Goal: Participate in discussion: Engage in conversation with other users on a specific topic

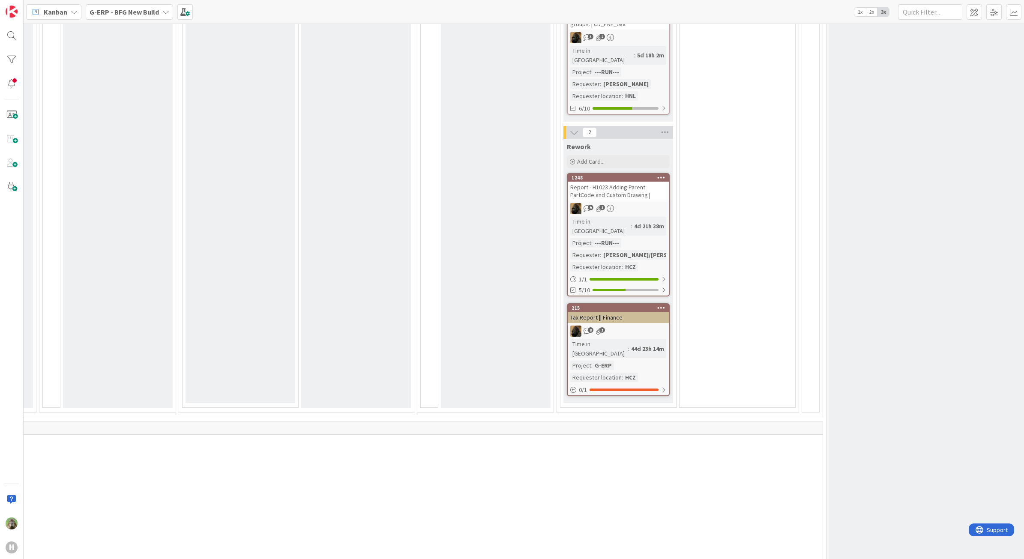
scroll to position [696, 512]
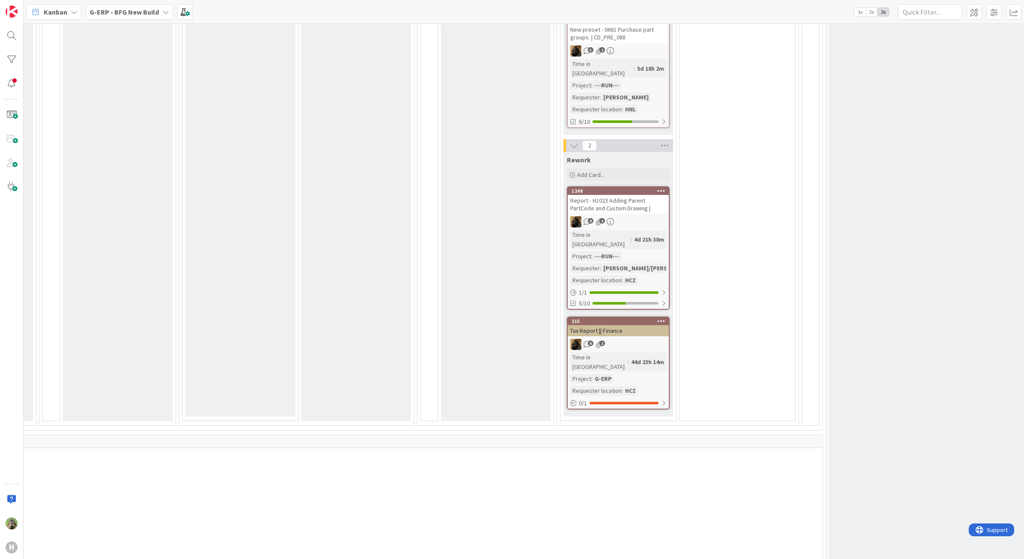
click at [656, 339] on div "8 1" at bounding box center [618, 344] width 101 height 11
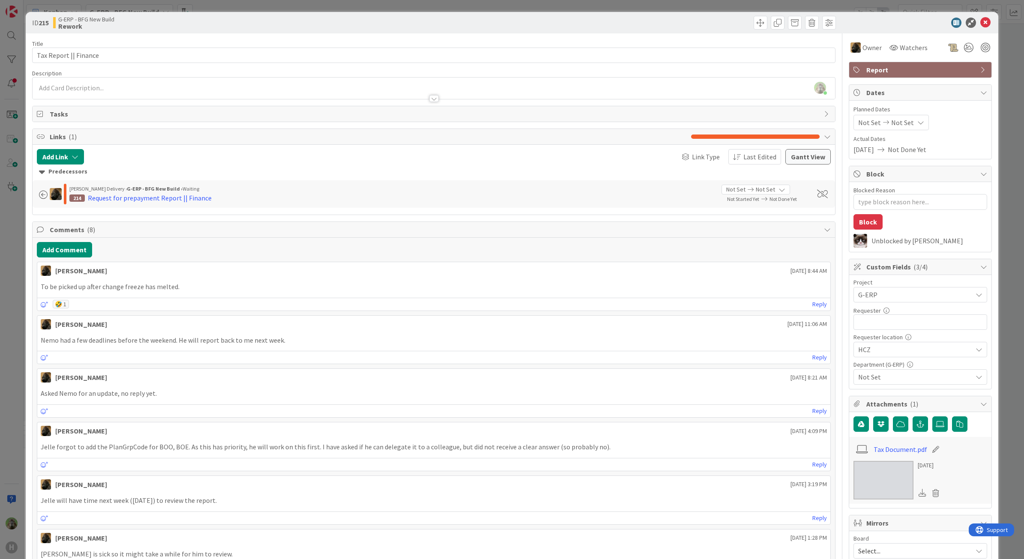
click at [14, 313] on div "ID 215 G-ERP - BFG New Build Rework Title 21 / 128 Tax Report || Finance Descri…" at bounding box center [512, 279] width 1024 height 559
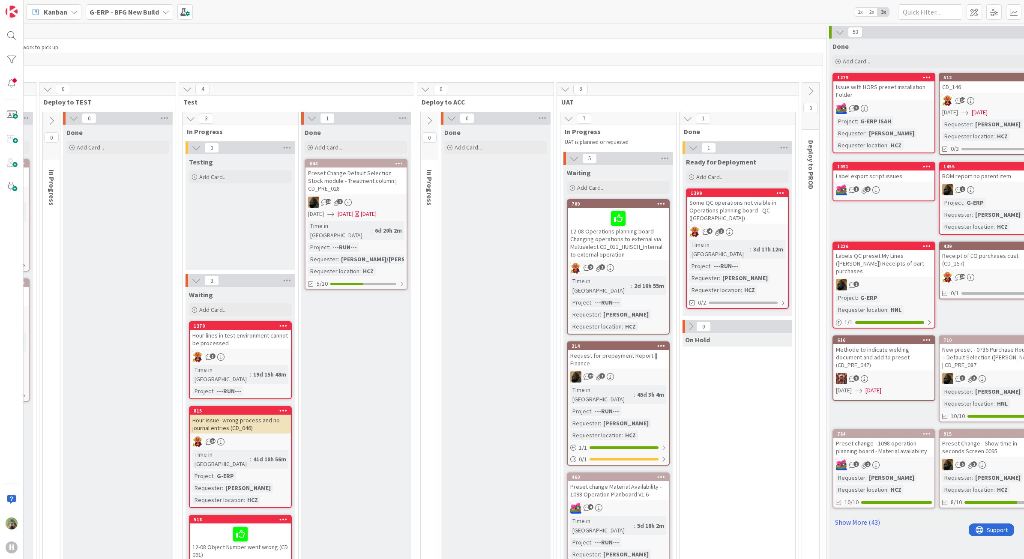
click at [377, 173] on div "Preset Change Default Selection Stock module - Treatment column | CD_PRE_028" at bounding box center [355, 180] width 101 height 27
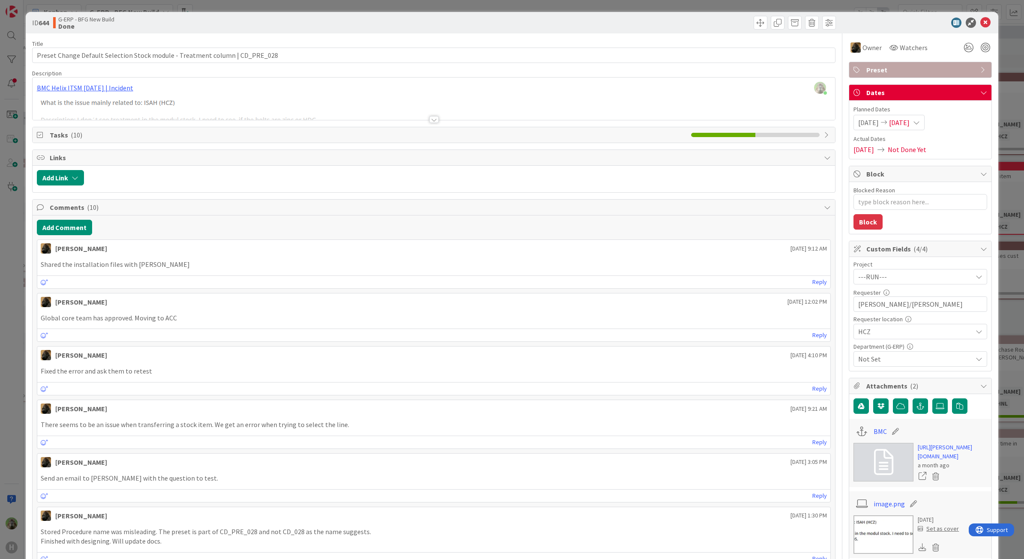
click at [12, 361] on div "ID 644 G-ERP - BFG New Build Done Title 76 / 128 Preset Change Default Selectio…" at bounding box center [512, 279] width 1024 height 559
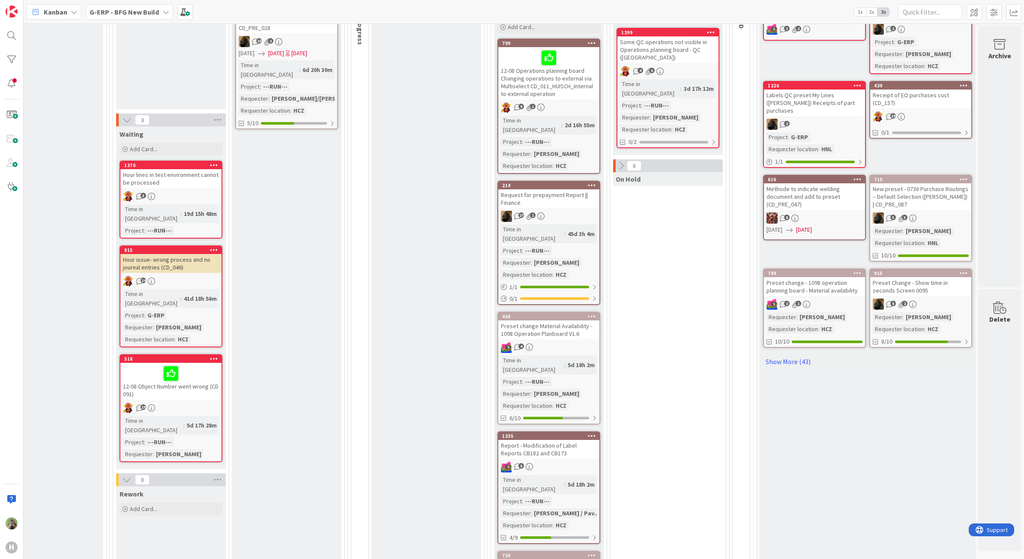
scroll to position [0, 592]
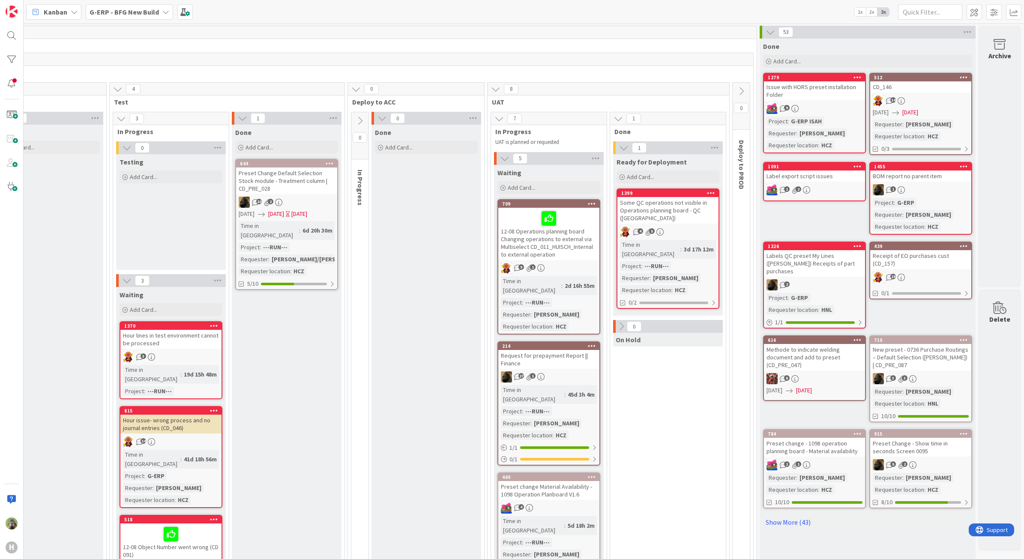
click at [559, 350] on div "Request for prepayment Report || Finance" at bounding box center [548, 359] width 101 height 19
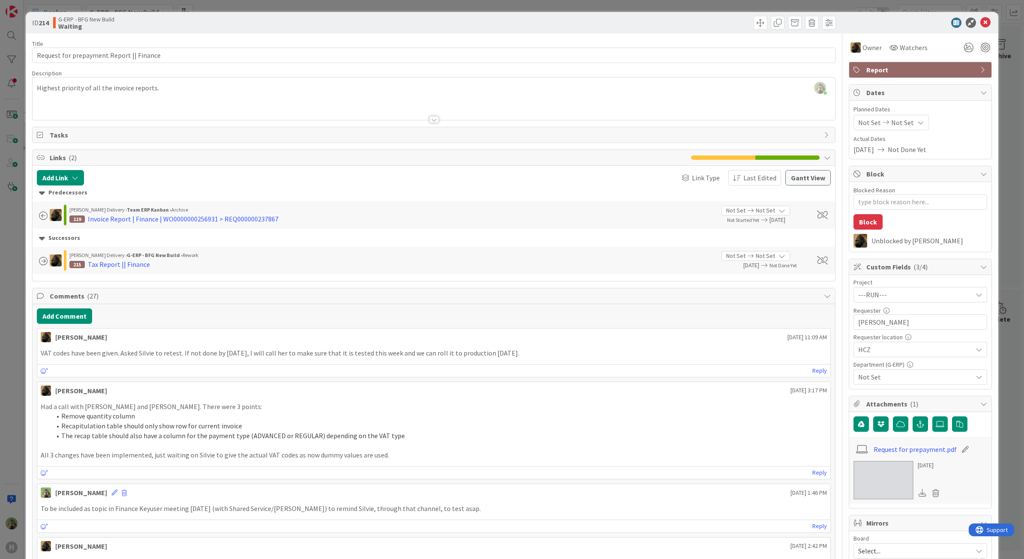
click at [12, 415] on div "ID 214 G-ERP - BFG New Build Waiting Title 40 / 128 Request for prepayment Repo…" at bounding box center [512, 279] width 1024 height 559
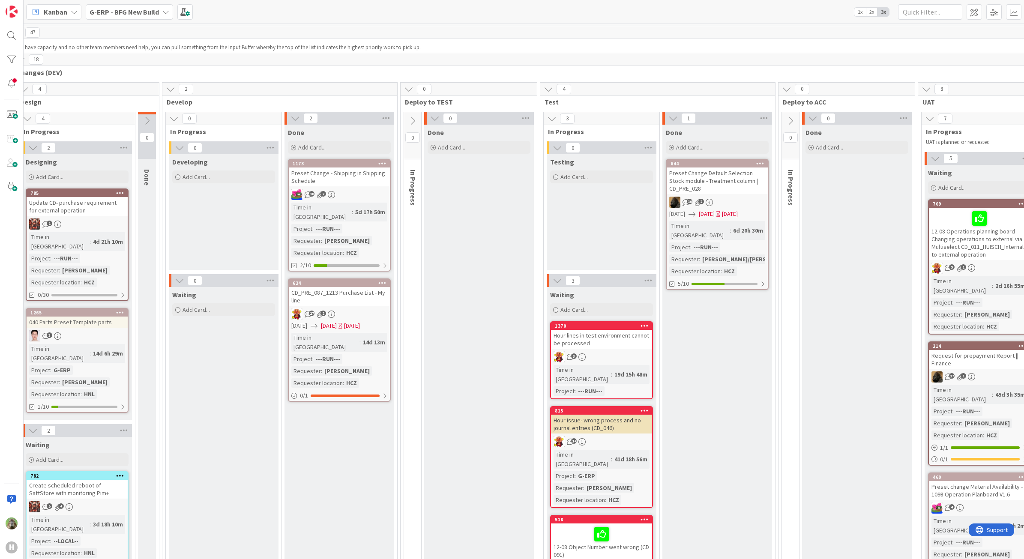
scroll to position [0, 137]
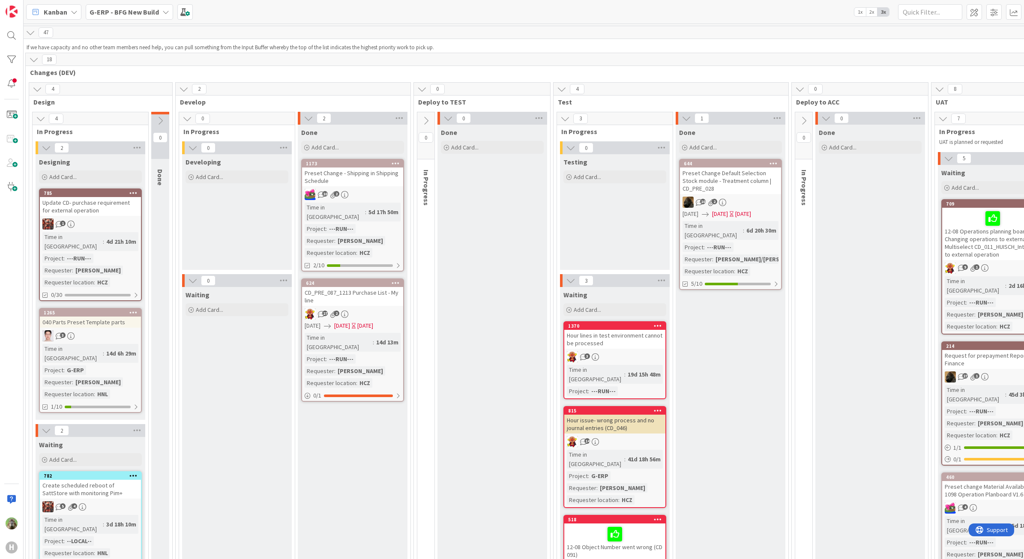
click at [727, 180] on div "Preset Change Default Selection Stock module - Treatment column | CD_PRE_028" at bounding box center [730, 180] width 101 height 27
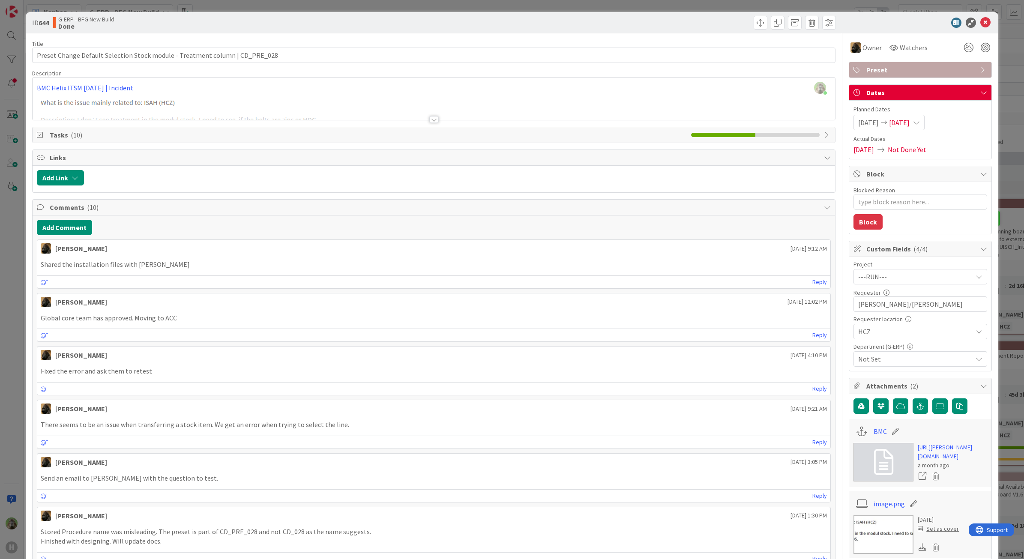
click at [7, 451] on div "ID 644 G-ERP - BFG New Build Done Title 76 / 128 Preset Change Default Selectio…" at bounding box center [512, 279] width 1024 height 559
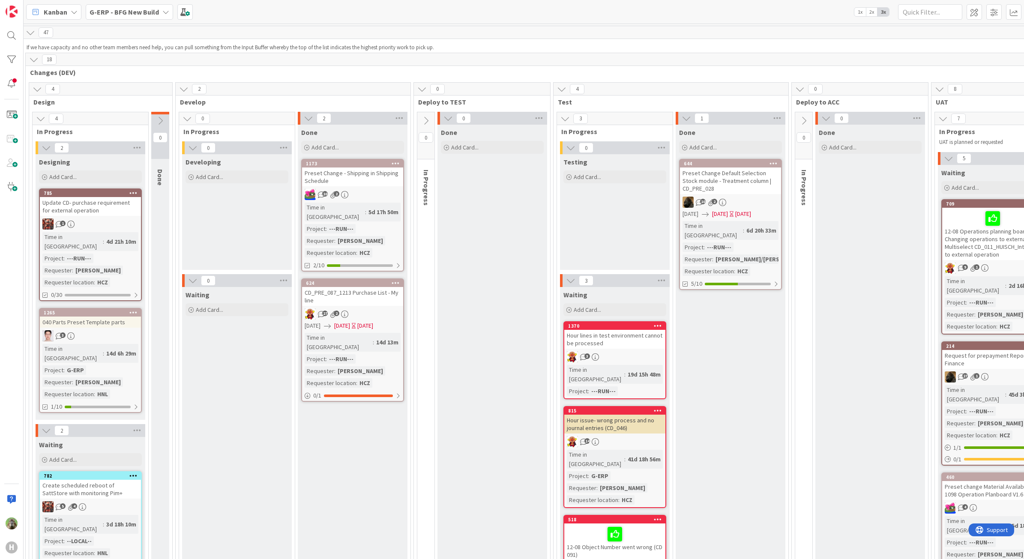
click at [363, 287] on div "CD_PRE_087_1213 Purchase List - My line" at bounding box center [352, 296] width 101 height 19
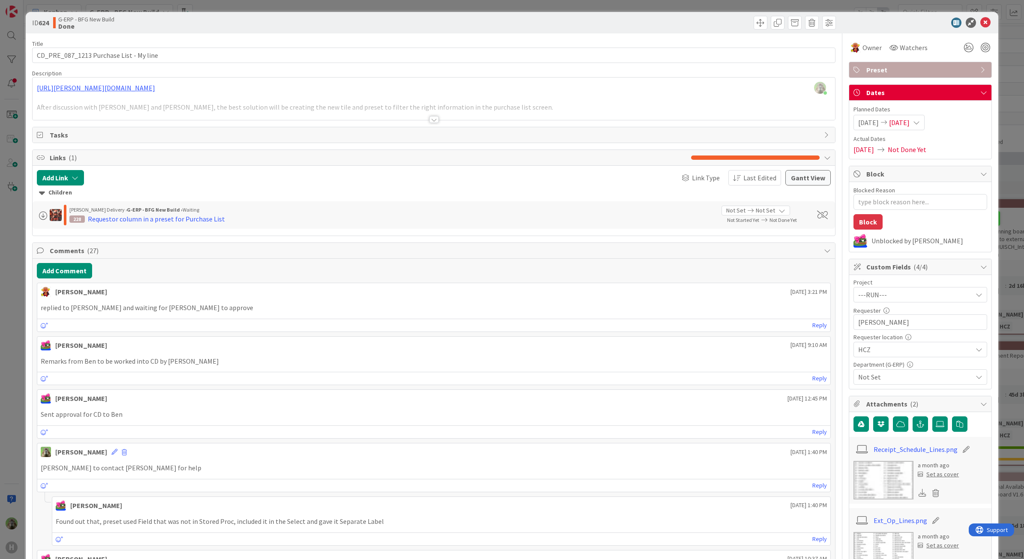
click at [5, 410] on div "ID 624 G-ERP - BFG New Build Done Title 39 / 128 CD_PRE_087_1213 Purchase List …" at bounding box center [512, 279] width 1024 height 559
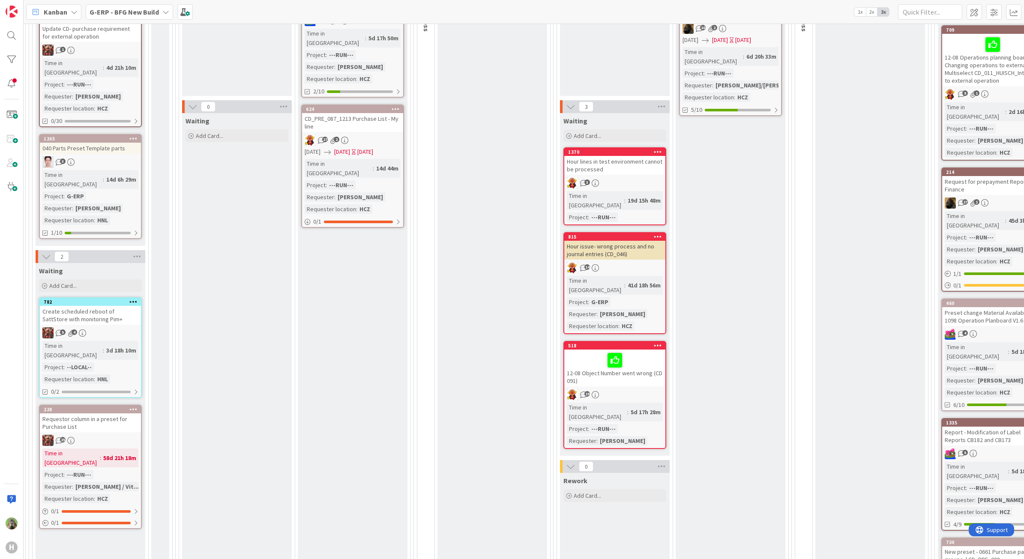
scroll to position [268, 137]
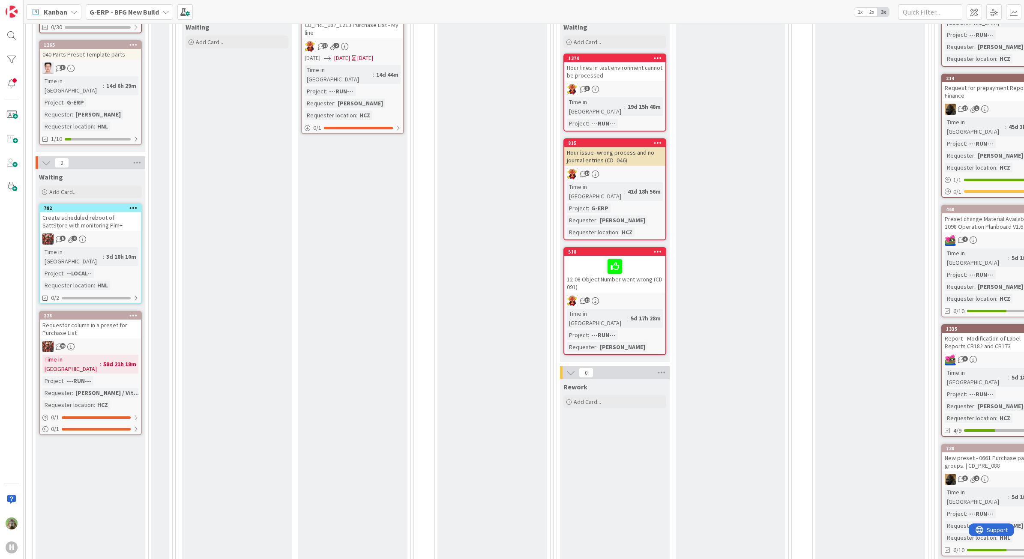
click at [99, 320] on div "Requestor column in a preset for Purchase List" at bounding box center [90, 329] width 101 height 19
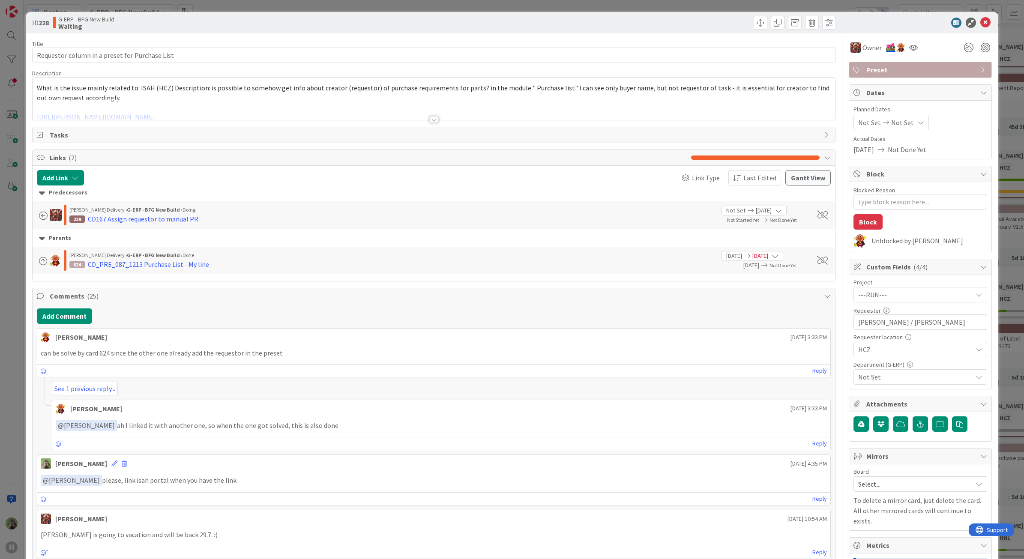
type textarea "x"
click at [8, 453] on div "ID 228 G-ERP - BFG New Build Waiting Title 46 / 128 Requestor column in a prese…" at bounding box center [512, 279] width 1024 height 559
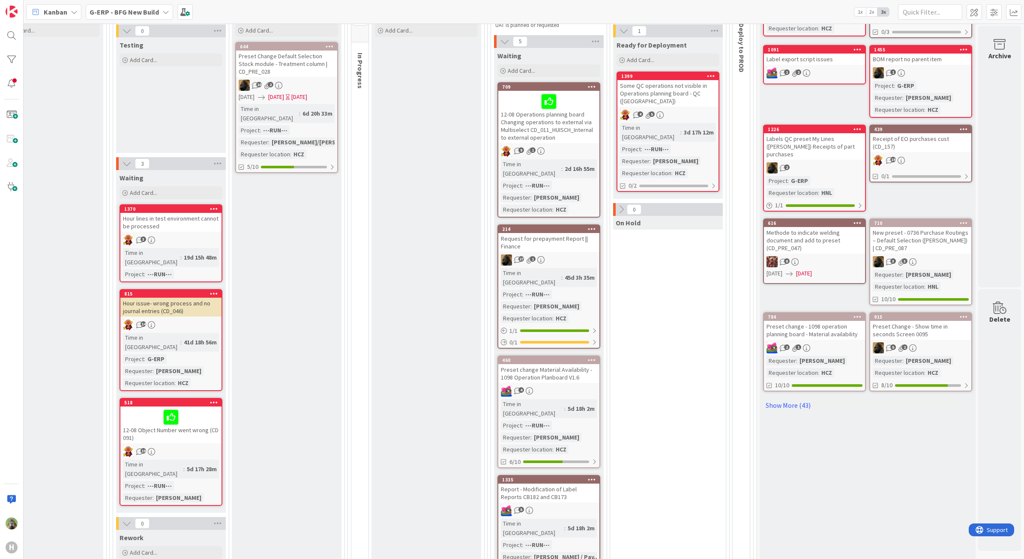
scroll to position [0, 592]
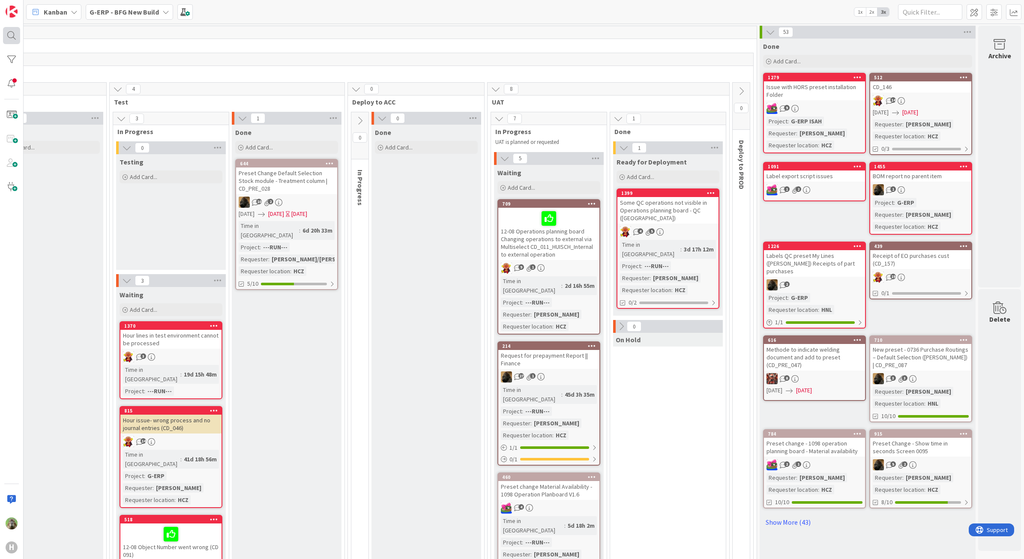
click at [12, 42] on div at bounding box center [11, 35] width 17 height 17
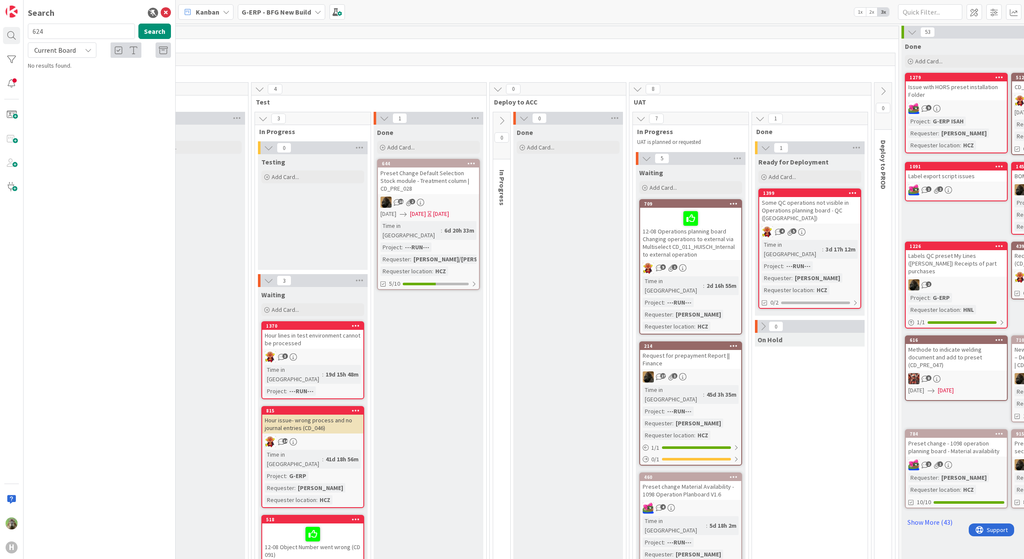
type input "624"
click at [107, 78] on span "CD_PRE_087_1213 Purchase List - My line" at bounding box center [112, 76] width 104 height 8
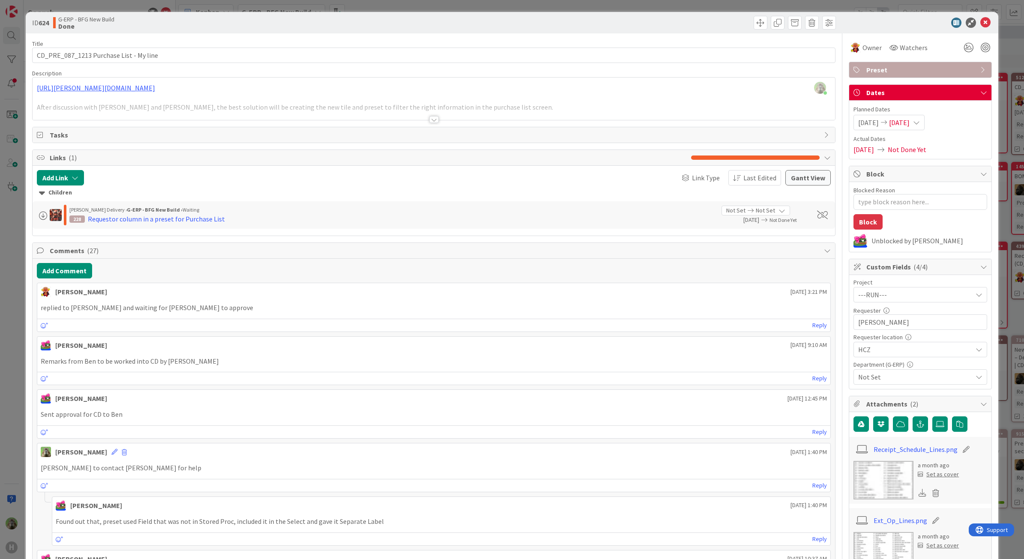
click at [8, 300] on div "ID 624 G-ERP - BFG New Build Done Title 39 / 128 CD_PRE_087_1213 Purchase List …" at bounding box center [512, 279] width 1024 height 559
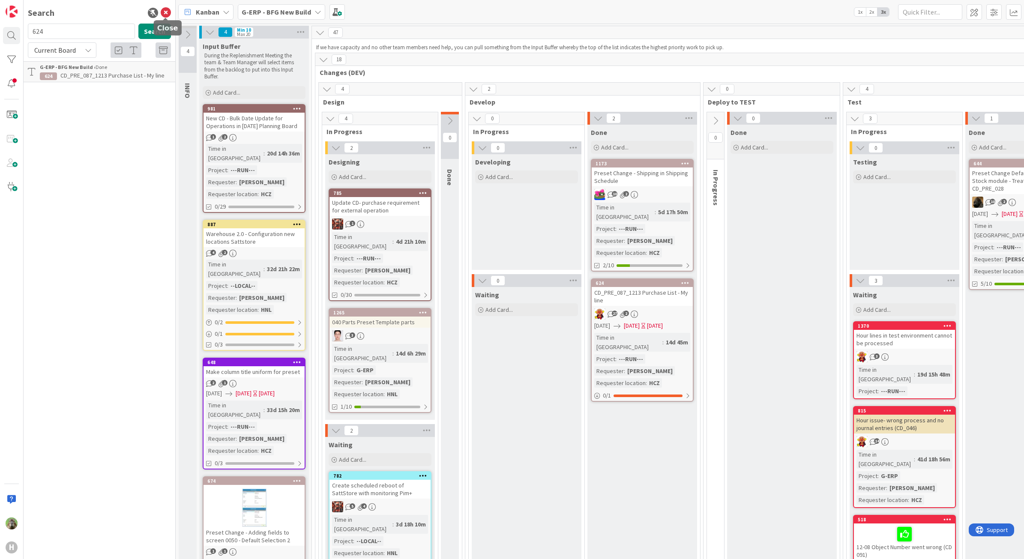
click at [167, 11] on icon at bounding box center [166, 13] width 10 height 10
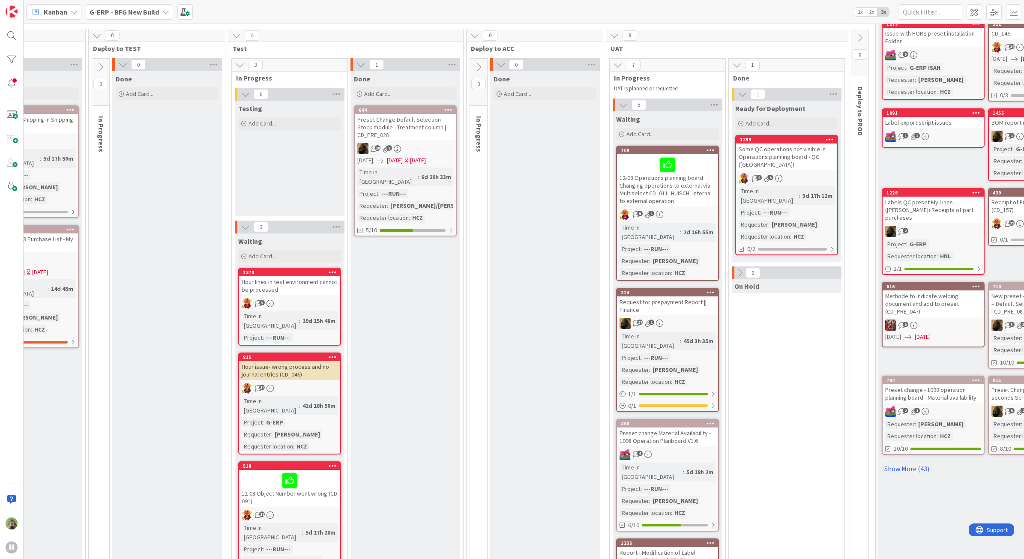
scroll to position [54, 549]
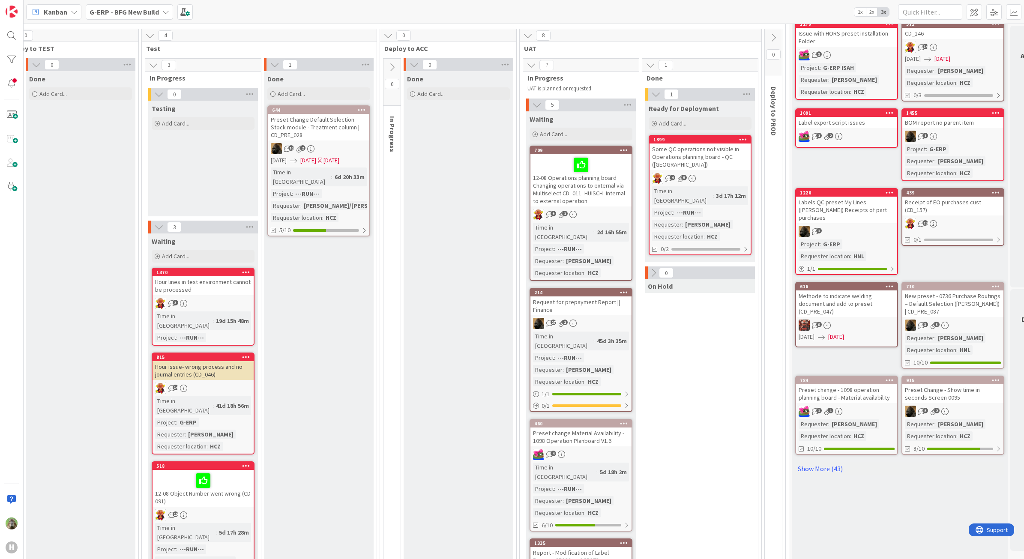
drag, startPoint x: 707, startPoint y: 345, endPoint x: 650, endPoint y: 282, distance: 84.9
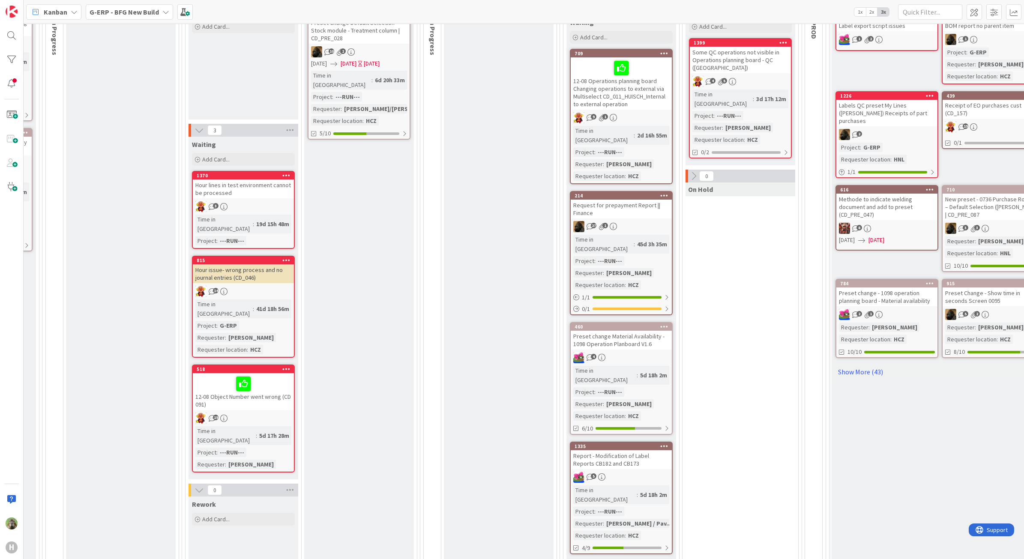
scroll to position [161, 509]
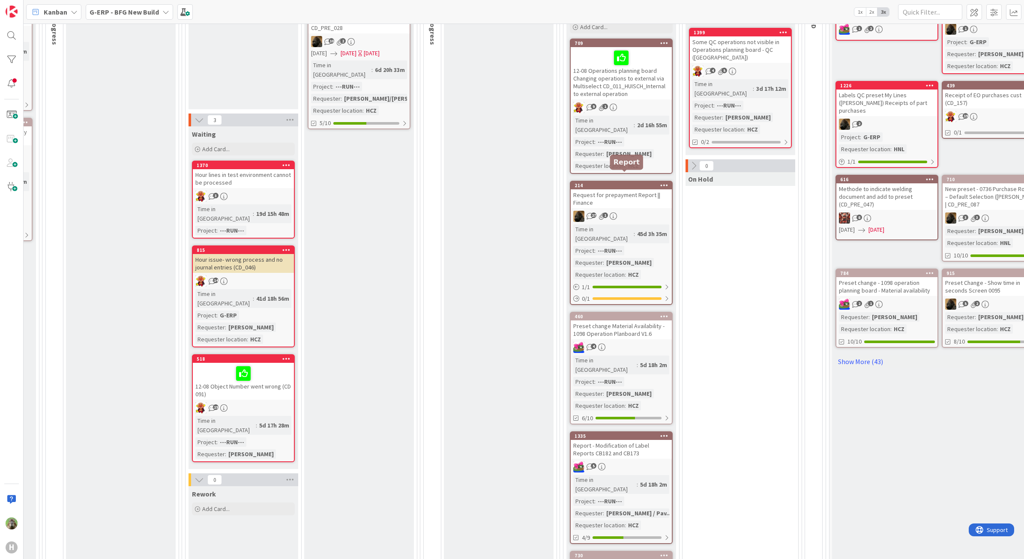
click at [647, 189] on div "Request for prepayment Report || Finance" at bounding box center [621, 198] width 101 height 19
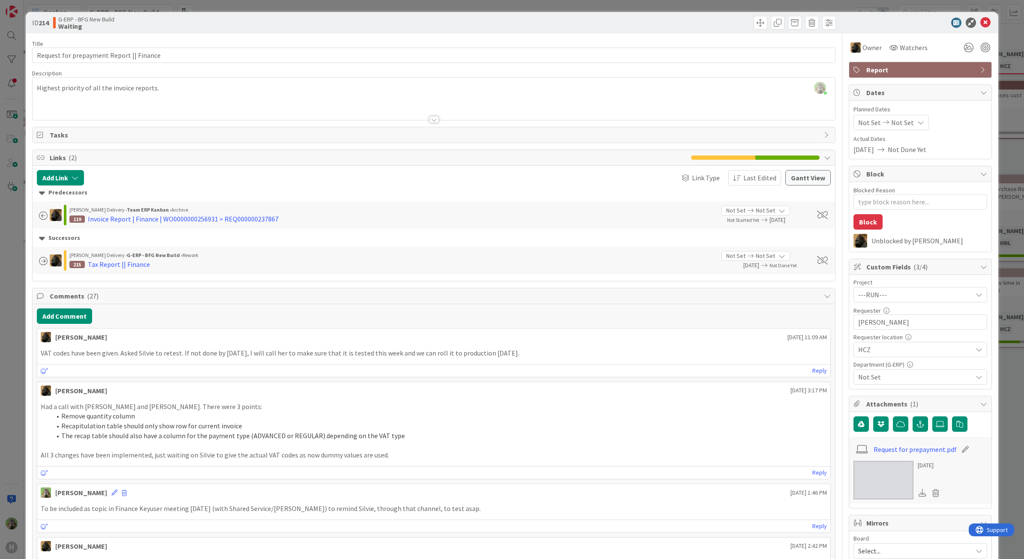
click at [13, 333] on div "ID 214 G-ERP - BFG New Build Waiting Title 40 / 128 Request for prepayment Repo…" at bounding box center [512, 279] width 1024 height 559
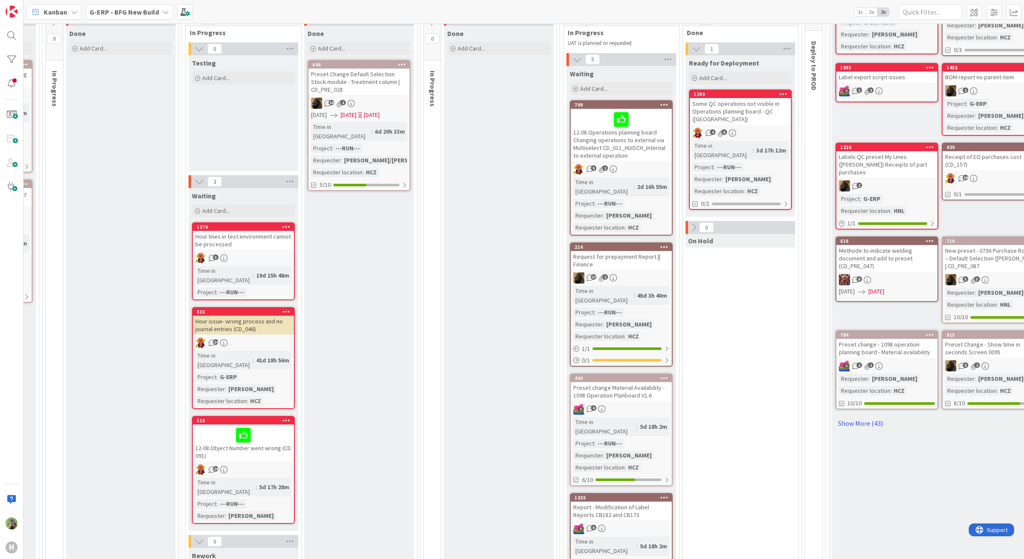
scroll to position [0, 509]
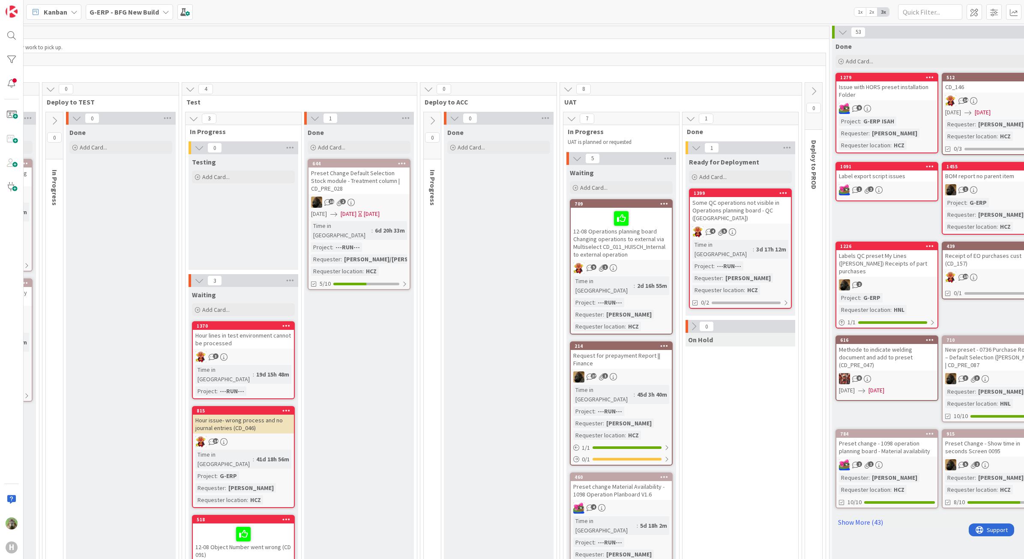
drag, startPoint x: 461, startPoint y: 321, endPoint x: 451, endPoint y: 343, distance: 24.1
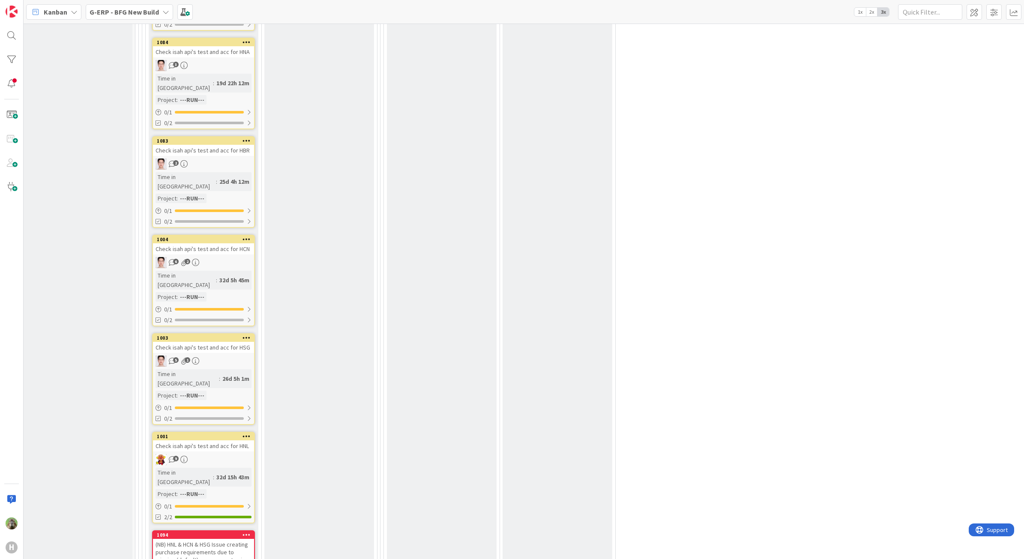
scroll to position [2784, 24]
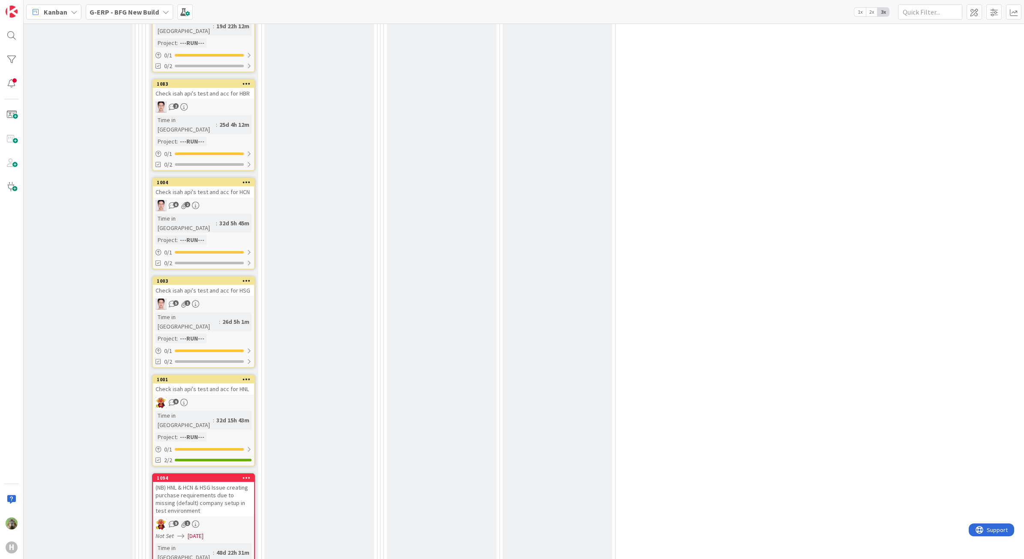
click at [162, 409] on div "Waiting Add Card... 814 [11-08] LCD adding extra 0 in front of Card Number on A…" at bounding box center [204, 130] width 110 height 1103
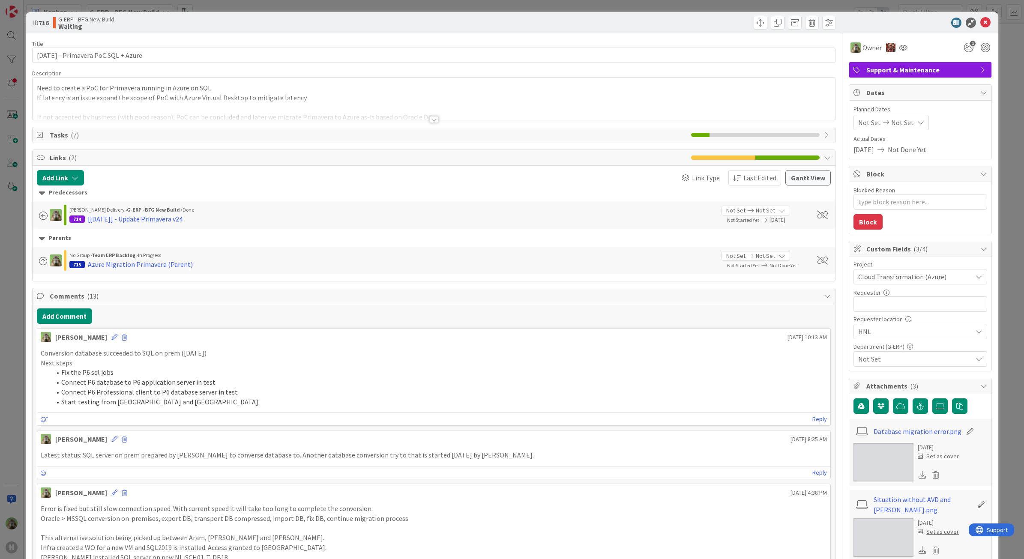
type textarea "x"
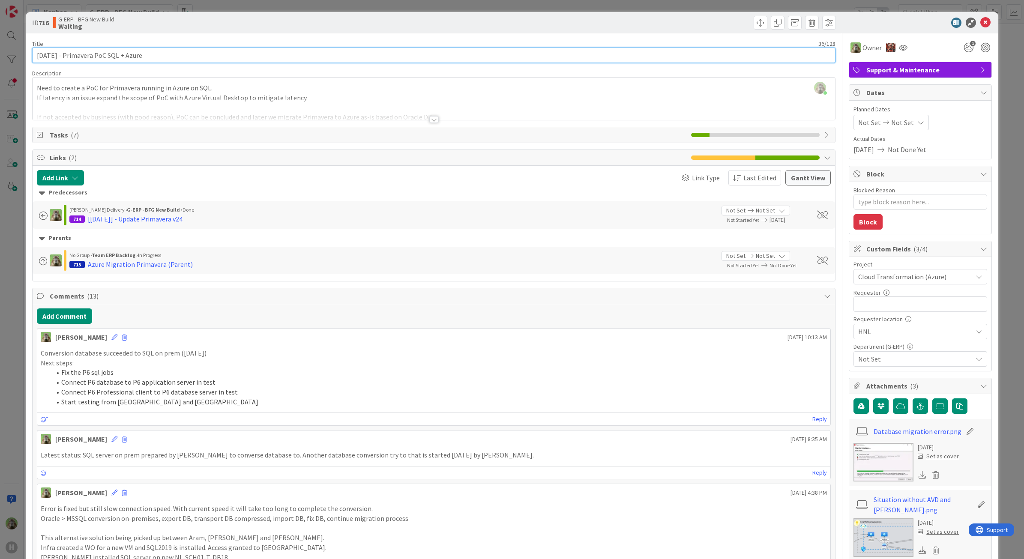
click at [40, 54] on input "4-8-2025 - Primavera PoC SQL + Azure" at bounding box center [434, 55] width 804 height 15
type input "15-8-2025 - Primavera PoC SQL + Azure"
type textarea "x"
type input "15-8-2025 - Primavera PoC SQL + Azure"
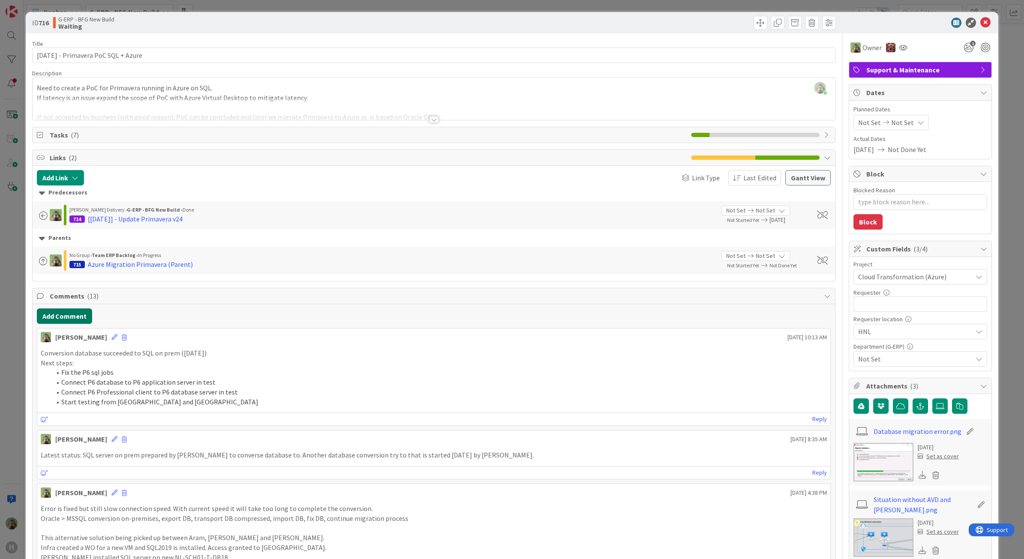
click at [65, 320] on button "Add Comment" at bounding box center [64, 315] width 55 height 15
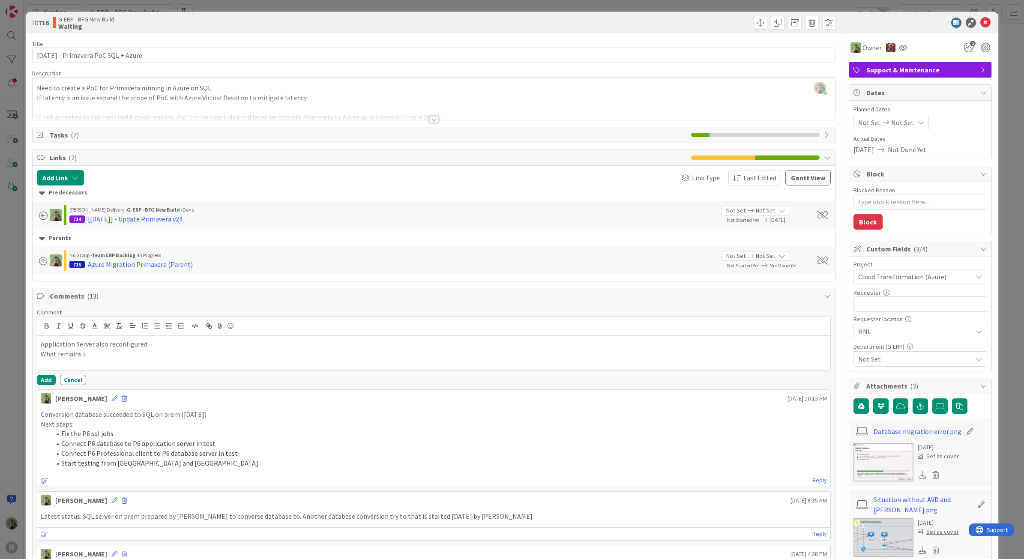
click at [238, 350] on p "What remains i" at bounding box center [434, 354] width 786 height 10
click at [232, 341] on p "Application Server also reconfigured." at bounding box center [434, 344] width 786 height 10
click at [266, 356] on p "What remains is rolling out the adjusted config file to the P6 users" at bounding box center [434, 354] width 786 height 10
click at [251, 351] on p "What remains is rolling out the adjusted config file to the P6 users -" at bounding box center [434, 354] width 786 height 10
click at [44, 383] on button "Add" at bounding box center [46, 382] width 19 height 10
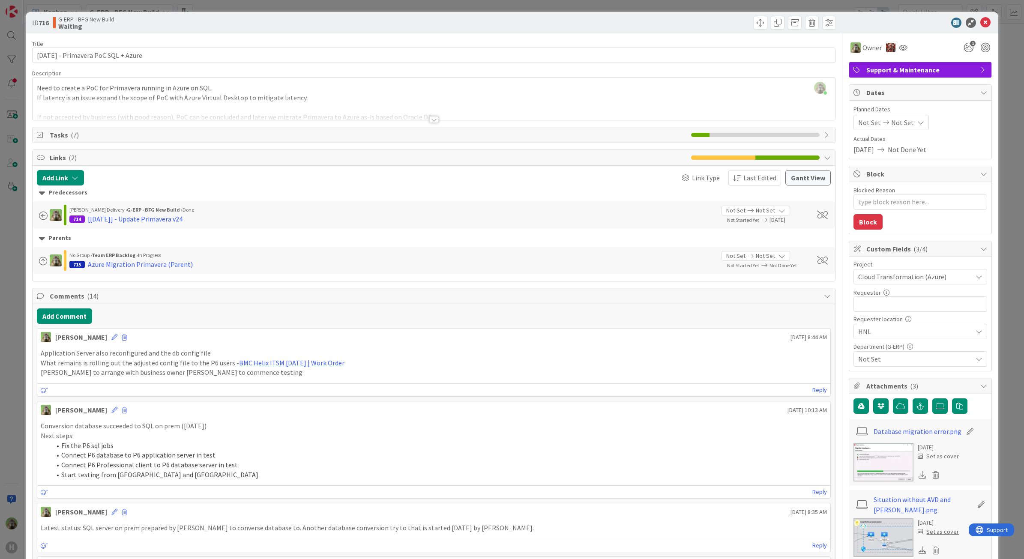
click at [20, 303] on div "ID 716 G-ERP - BFG New Build Waiting Title 37 / 128 15-8-2025 - Primavera PoC S…" at bounding box center [512, 279] width 1024 height 559
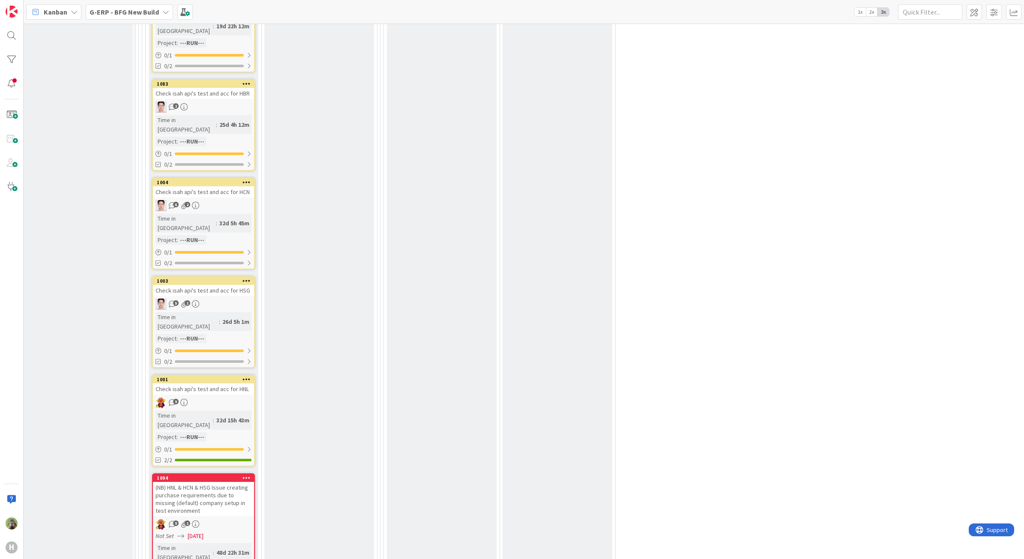
click at [665, 210] on div "20 Execute / Solve 20 In Progress 5 Solving / Executing Add Card... 1466 BFG (H…" at bounding box center [724, 192] width 1168 height 2590
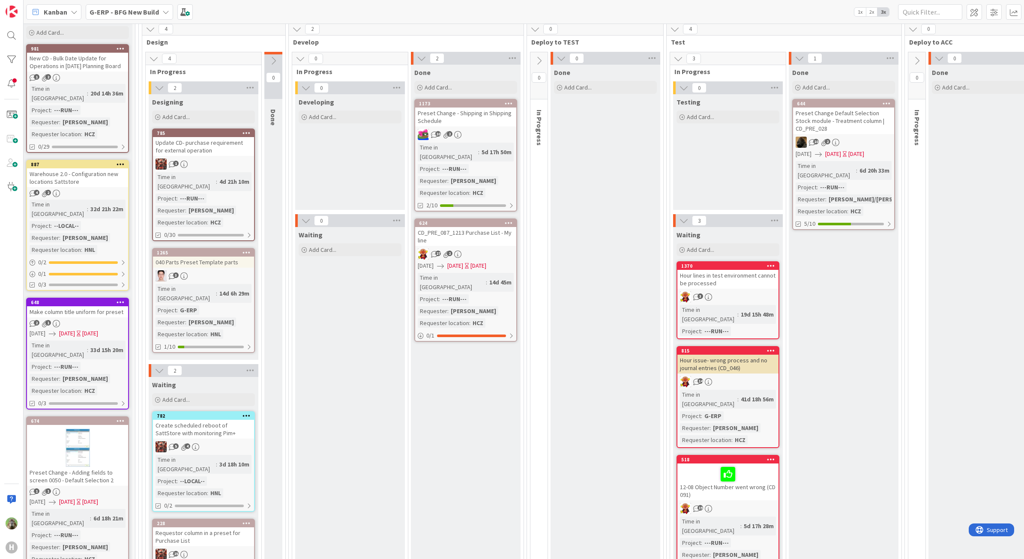
scroll to position [0, 24]
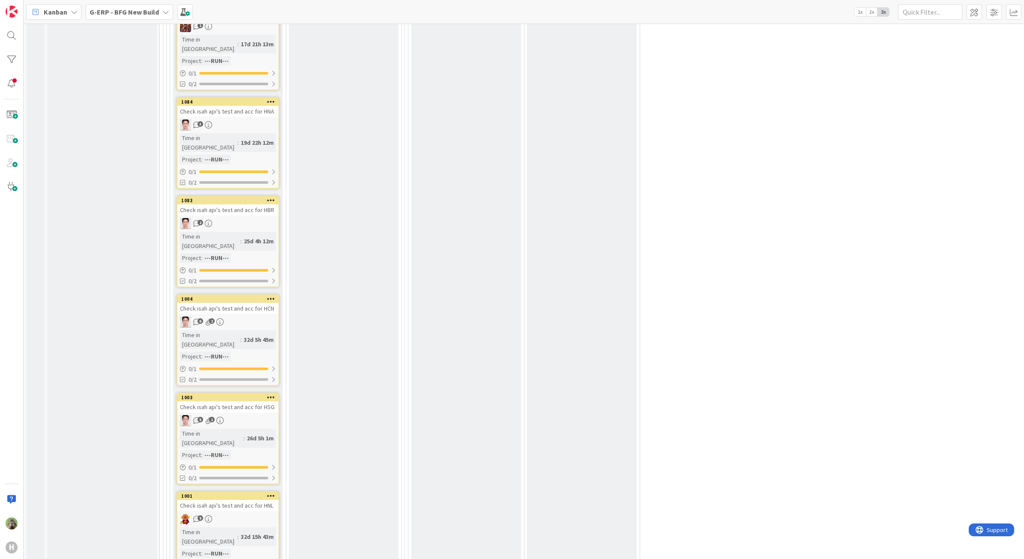
scroll to position [2624, 0]
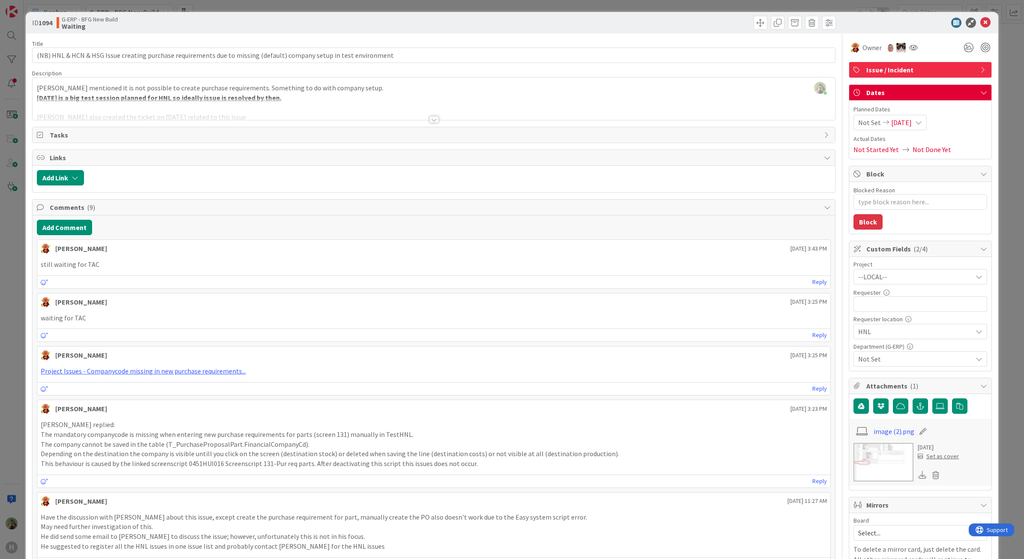
click at [431, 118] on div at bounding box center [433, 119] width 9 height 7
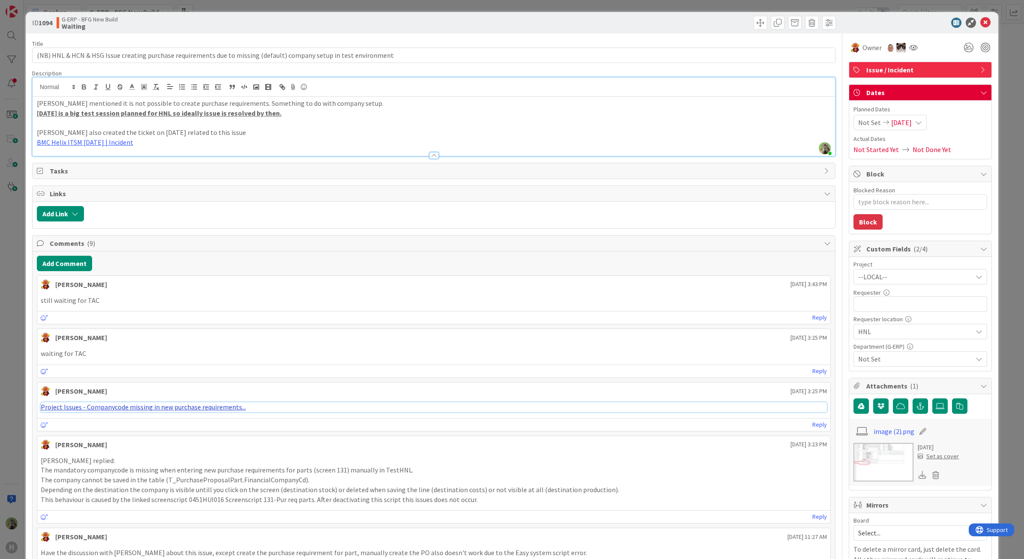
click at [163, 407] on link "Project Issues - Companycode missing in new purchase requirements..." at bounding box center [143, 407] width 205 height 9
click at [13, 317] on div "ID 1094 G-ERP - BFG New Build Waiting Title 116 / 128 (NB) HNL & HCN & HSG Issu…" at bounding box center [512, 279] width 1024 height 559
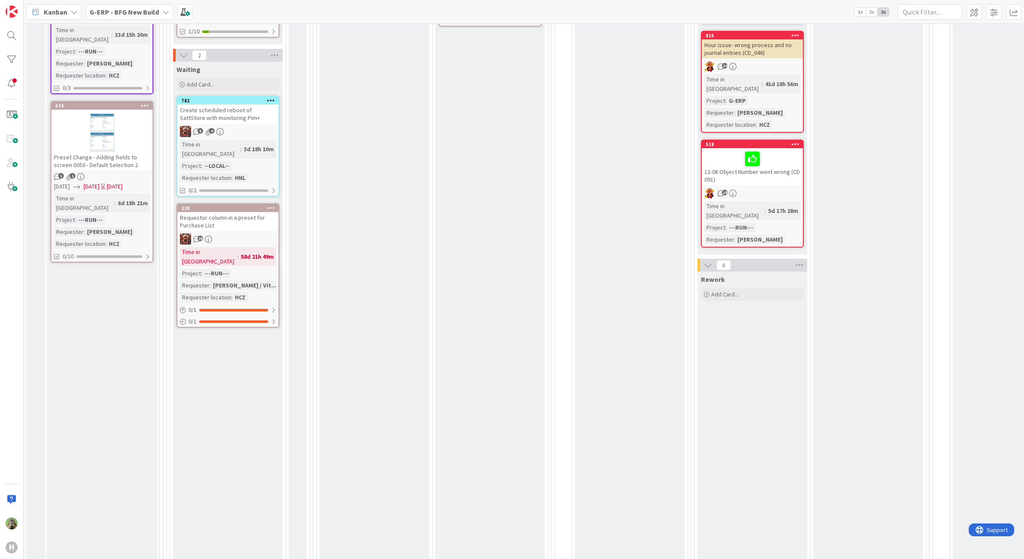
scroll to position [268, 0]
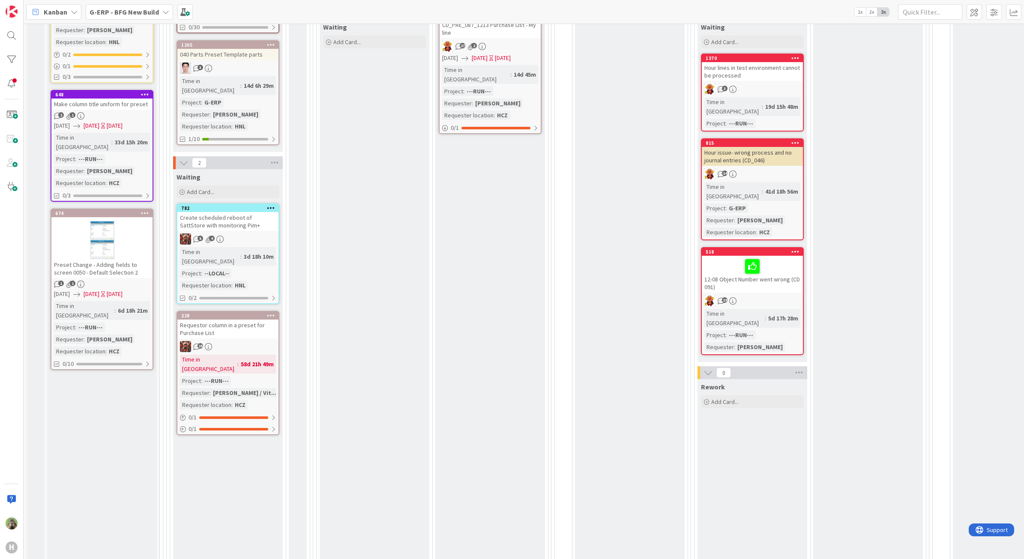
click at [213, 320] on div "Requestor column in a preset for Purchase List" at bounding box center [227, 329] width 101 height 19
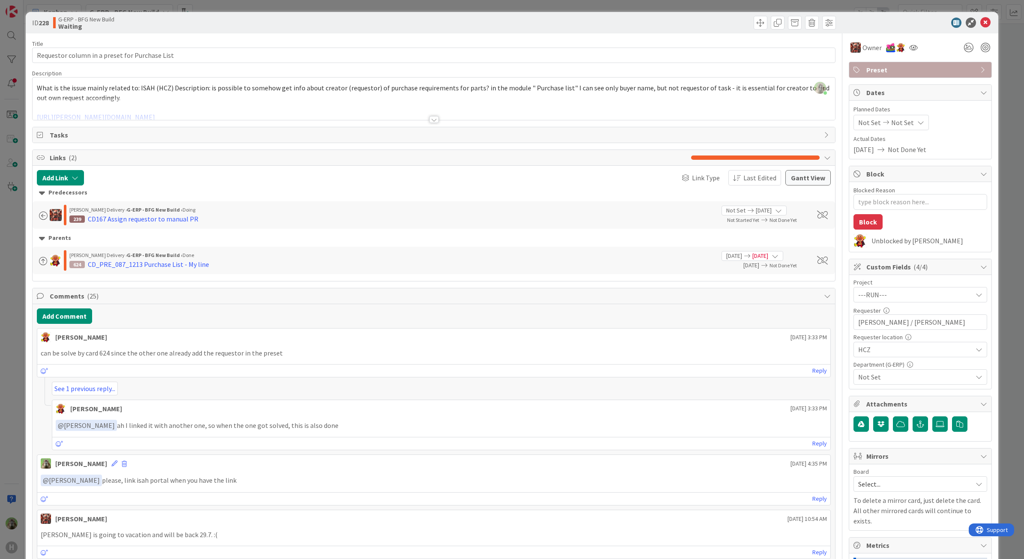
click at [12, 343] on div "ID 228 G-ERP - BFG New Build Waiting Title 46 / 128 Requestor column in a prese…" at bounding box center [512, 279] width 1024 height 559
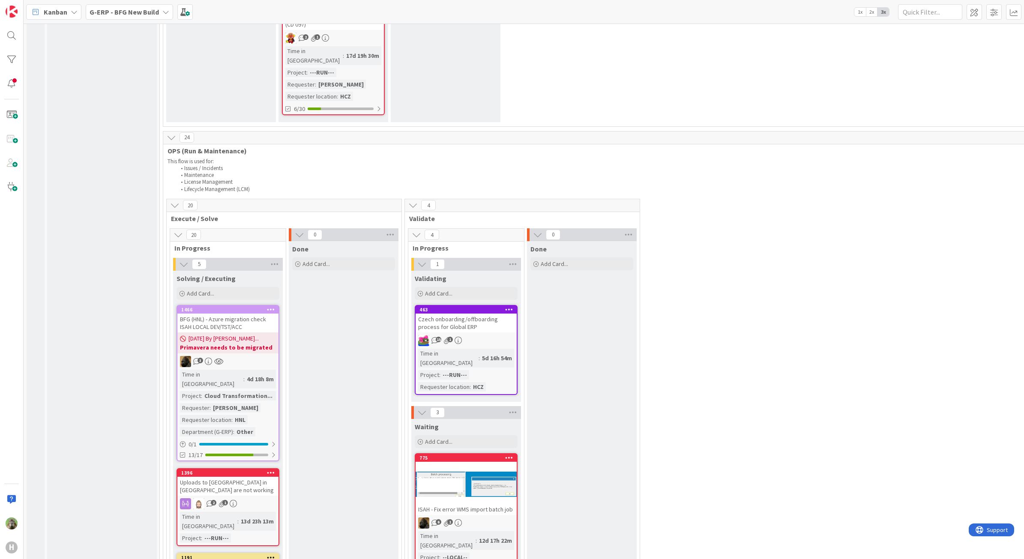
scroll to position [1606, 0]
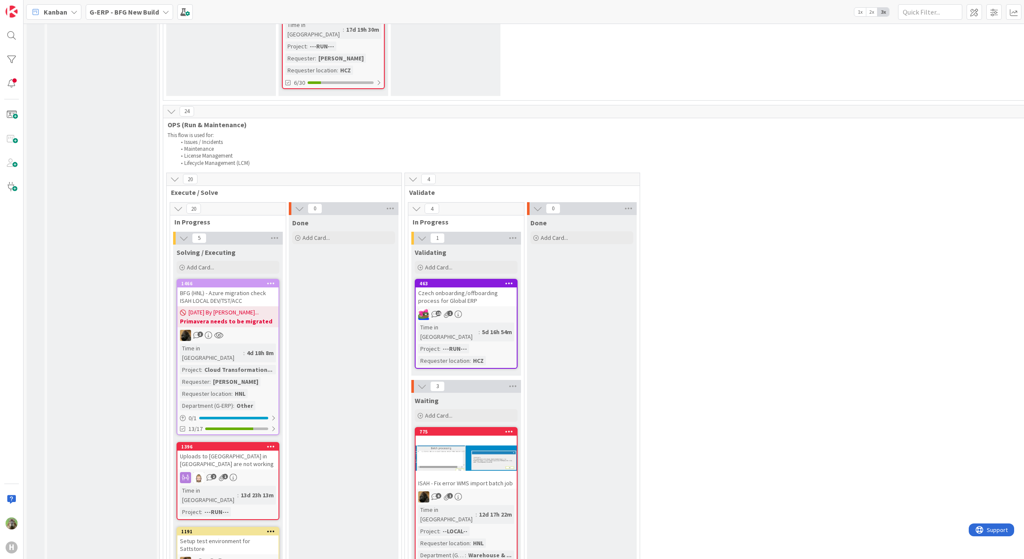
scroll to position [1499, 0]
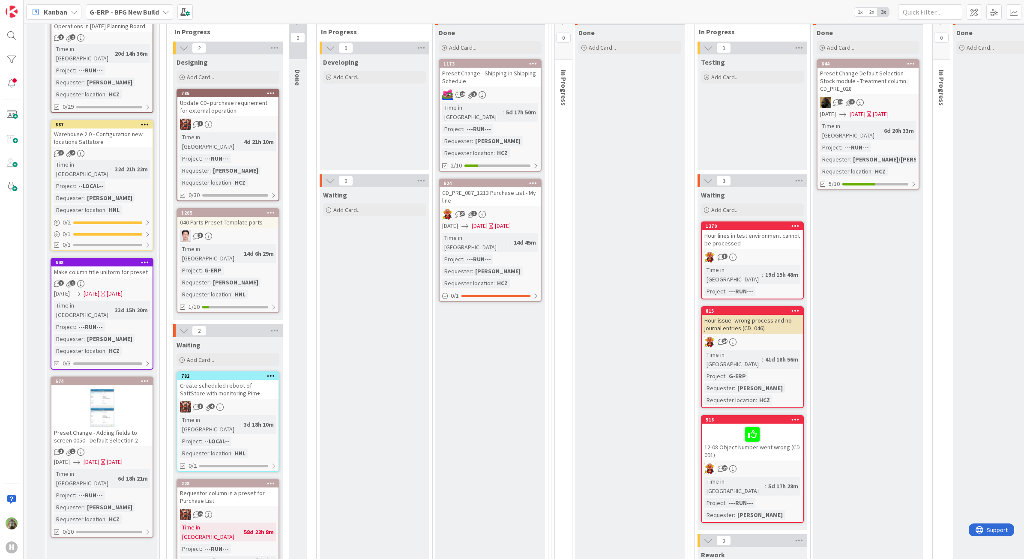
scroll to position [268, 0]
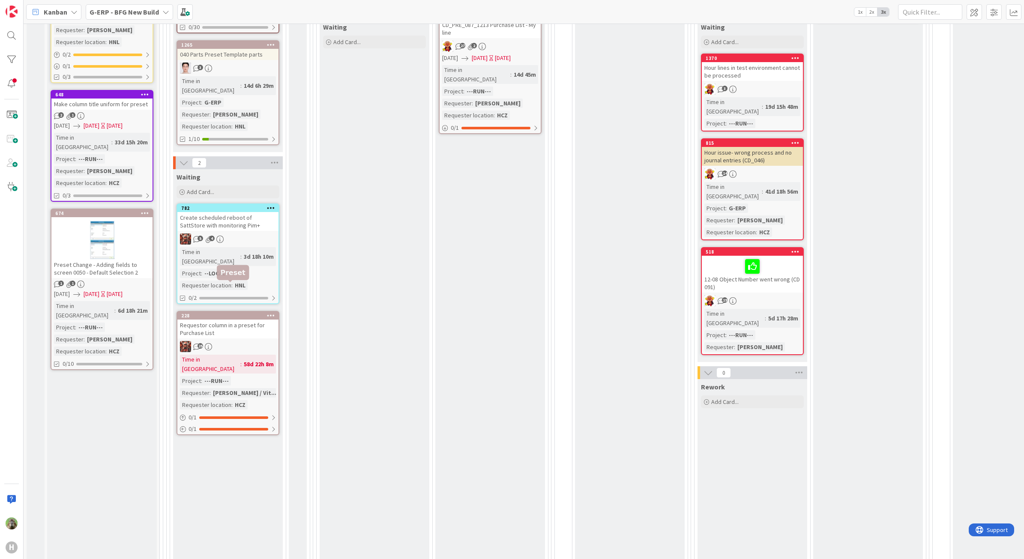
click at [242, 313] on div "228" at bounding box center [229, 316] width 97 height 6
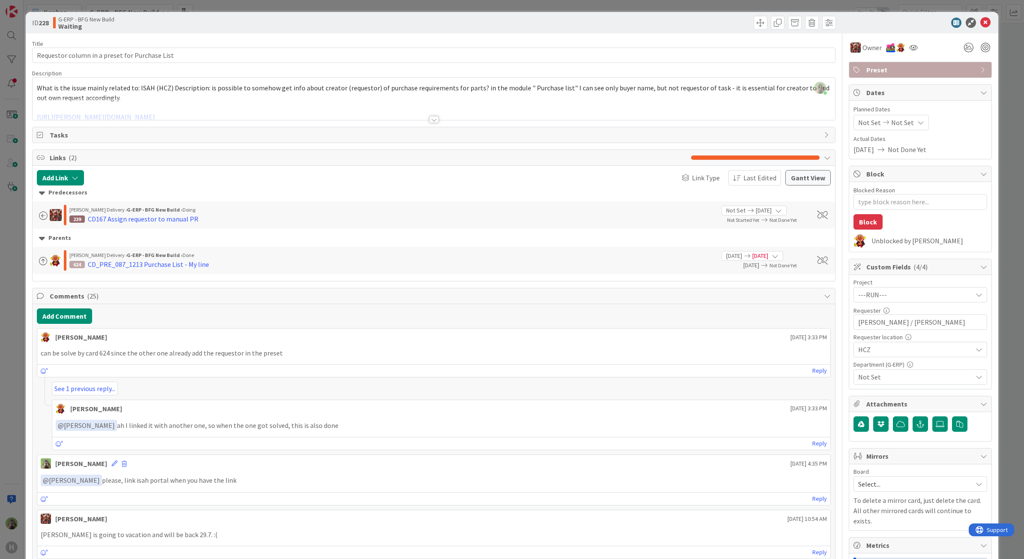
click at [9, 373] on div "ID 228 G-ERP - BFG New Build Waiting Title 46 / 128 Requestor column in a prese…" at bounding box center [512, 279] width 1024 height 559
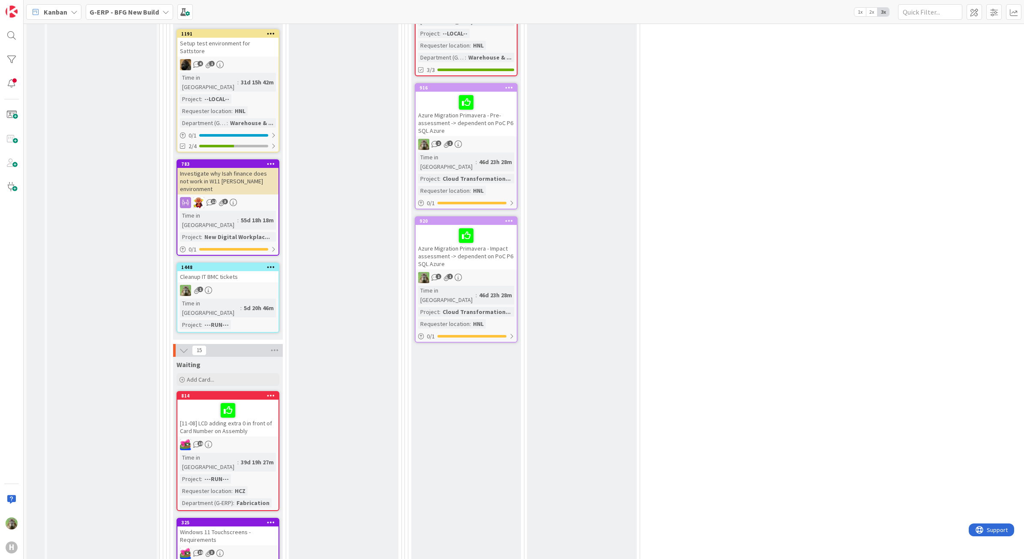
scroll to position [2035, 0]
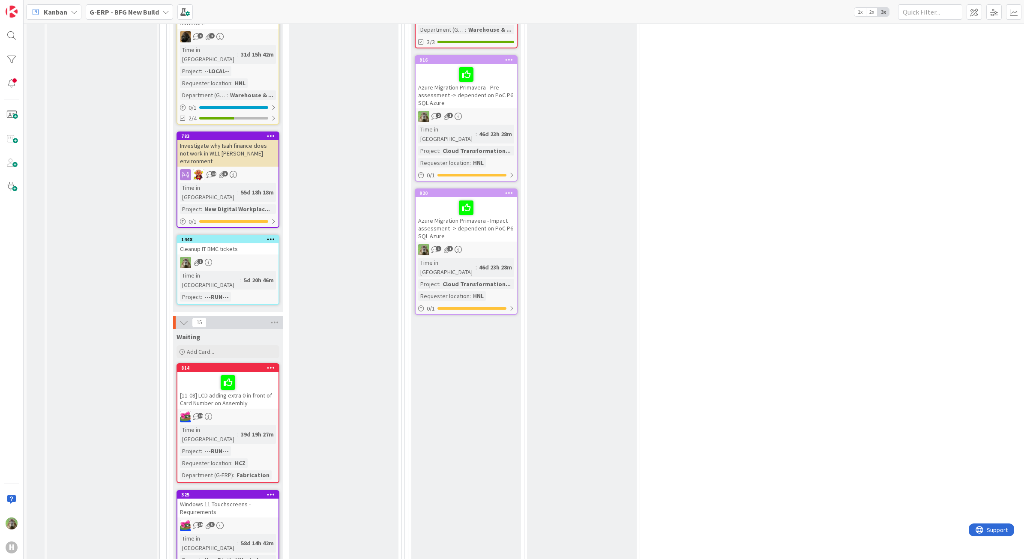
click at [256, 499] on div "Windows 11 Touchscreens - Requirements" at bounding box center [227, 508] width 101 height 19
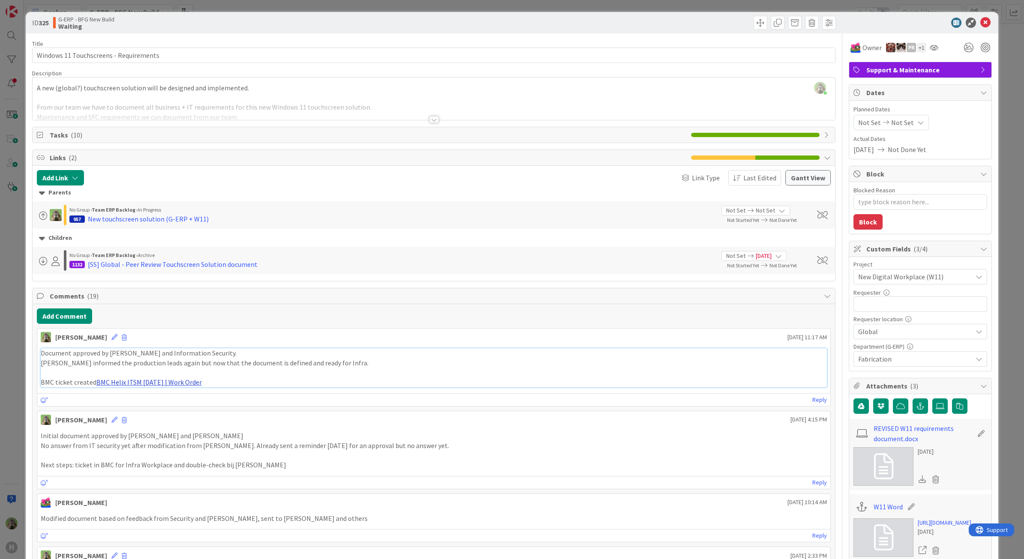
click at [167, 383] on link "BMC Helix ITSM 23.3.02 | Work Order" at bounding box center [148, 382] width 105 height 9
click at [24, 436] on div "ID 325 G-ERP - BFG New Build Waiting Title 38 / 128 Windows 11 Touchscreens - R…" at bounding box center [512, 279] width 1024 height 559
click at [15, 442] on div "ID 325 G-ERP - BFG New Build Waiting Title 38 / 128 Windows 11 Touchscreens - R…" at bounding box center [512, 279] width 1024 height 559
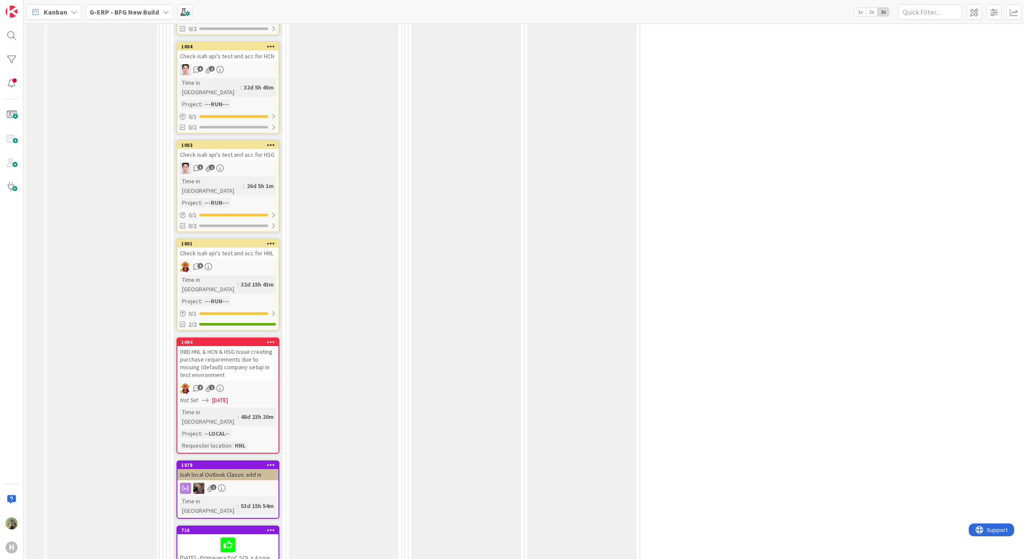
scroll to position [2731, 0]
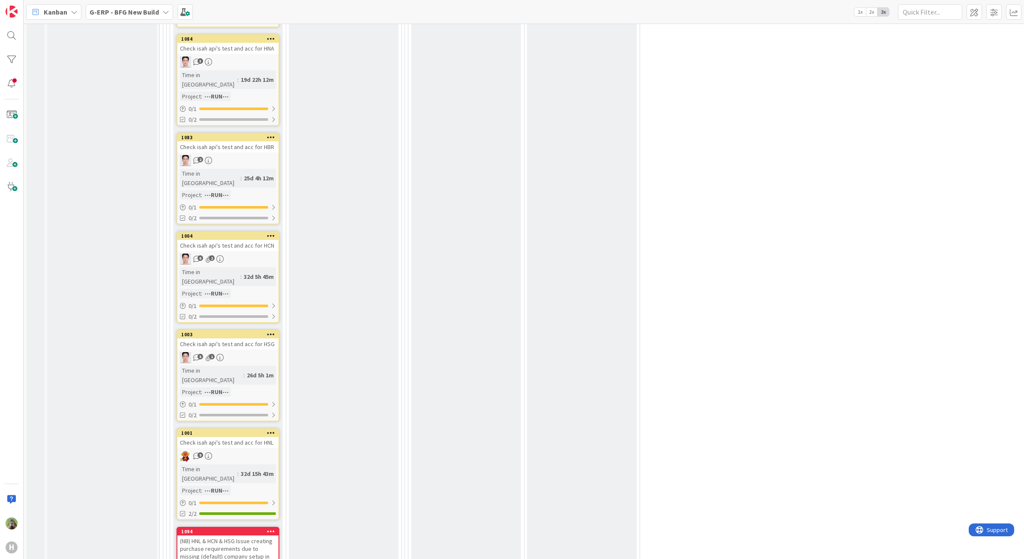
click at [221, 535] on div "(NB) HNL & HCN & HSG Issue creating purchase requirements due to missing (defau…" at bounding box center [227, 552] width 101 height 34
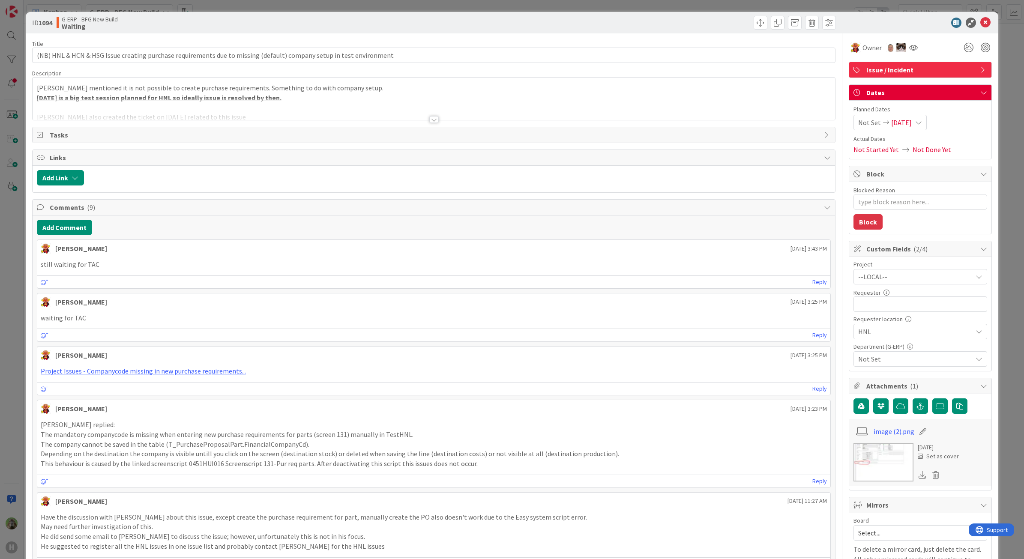
type textarea "x"
click at [203, 375] on link "Project Issues - Companycode missing in new purchase requirements..." at bounding box center [143, 371] width 205 height 9
click at [916, 409] on icon "button" at bounding box center [920, 406] width 8 height 7
click at [887, 452] on input "text" at bounding box center [920, 444] width 134 height 15
paste input "https://isahbv.sharepoint.com/sites/customerportals/97767/ProjectIssues/DispFor…"
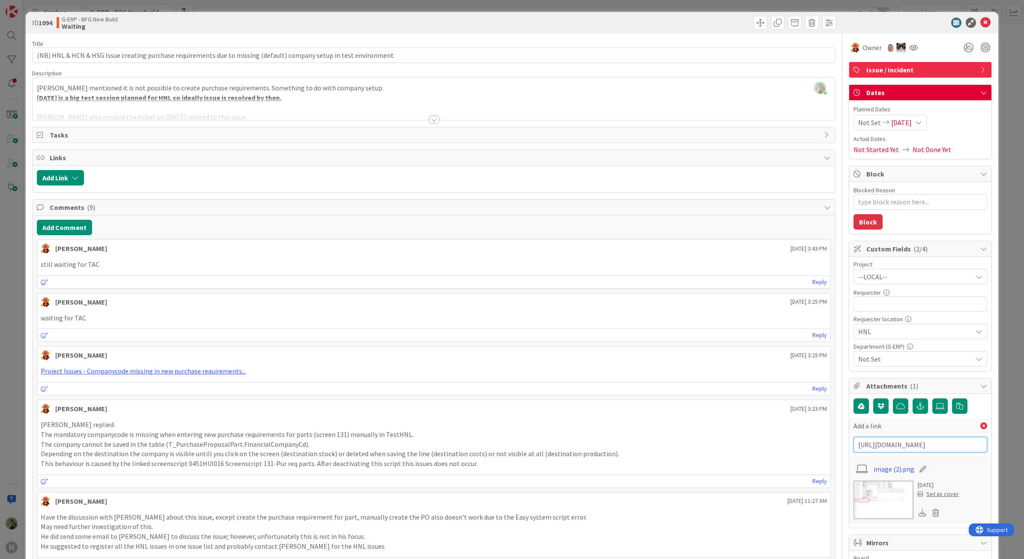
scroll to position [0, 1095]
type input "https://isahbv.sharepoint.com/sites/customerportals/97767/ProjectIssues/DispFor…"
click at [871, 467] on input "text" at bounding box center [920, 463] width 134 height 15
type input "Isah portal\"
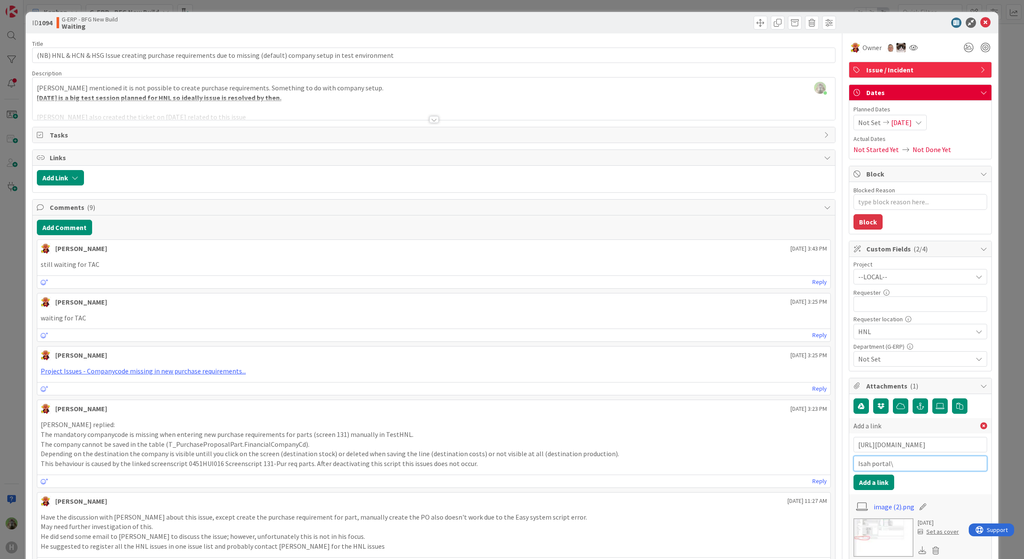
type textarea "x"
type input "Isah portal"
click at [861, 480] on button "Add a link" at bounding box center [873, 482] width 41 height 15
type textarea "x"
click at [418, 112] on div at bounding box center [434, 109] width 803 height 22
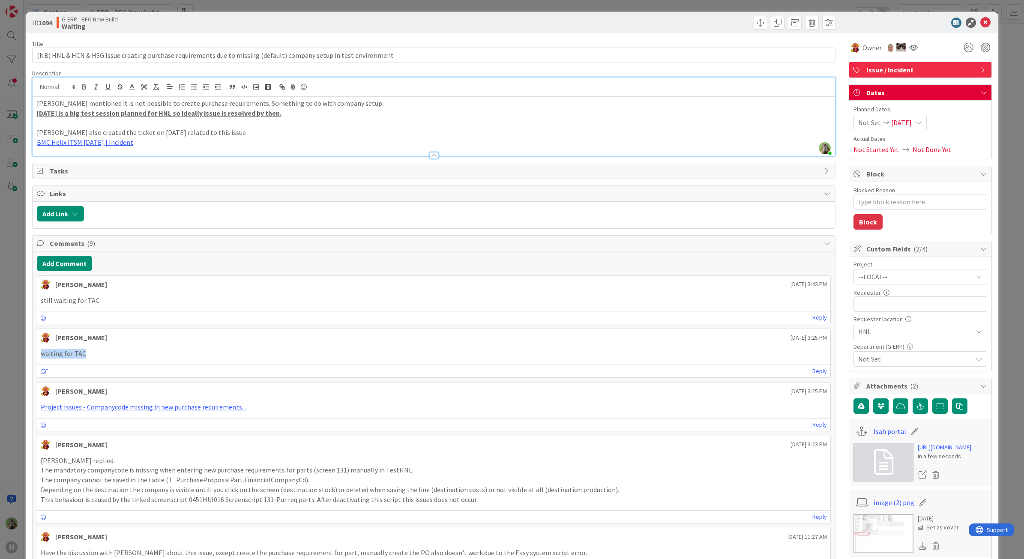
drag, startPoint x: 138, startPoint y: 369, endPoint x: 43, endPoint y: 362, distance: 95.3
click at [43, 362] on div "Lareina Cheng June 25 2025 3:25 PM waiting for TAC June 25 2025 3:25 PM Reply" at bounding box center [434, 353] width 794 height 49
click at [281, 114] on u "25th of June is a big test session planned for HNL so ideally issue is resolved…" at bounding box center [159, 113] width 245 height 9
click at [66, 264] on button "Add Comment" at bounding box center [64, 263] width 55 height 15
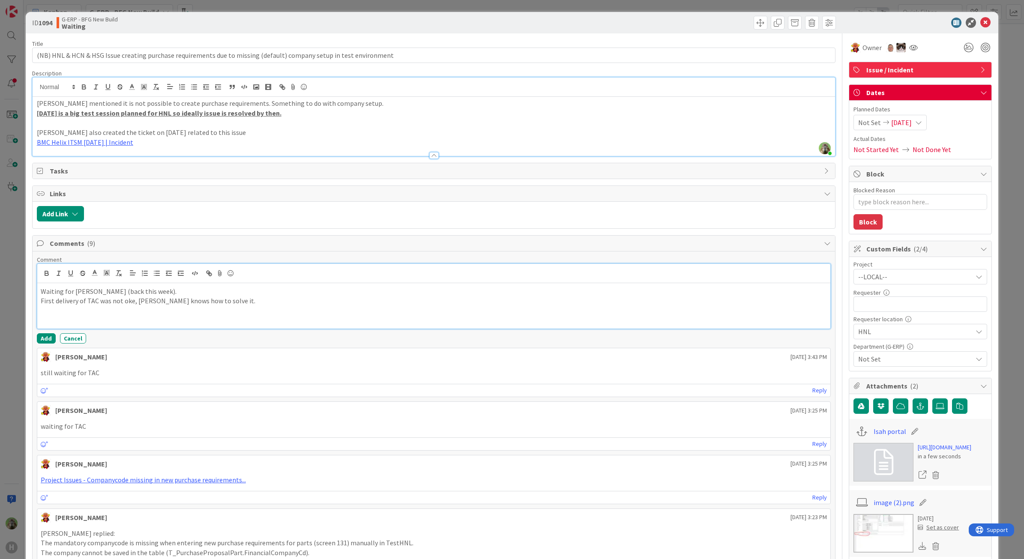
click at [227, 301] on p "First delivery of TAC was not oke, Koen knows how to solve it." at bounding box center [434, 301] width 786 height 10
click at [210, 296] on p "Waiting for Koen (back this week)." at bounding box center [434, 292] width 786 height 10
click at [63, 306] on p "As far i understood: First delivery of TAC was not oke, Koen knows how to solve…" at bounding box center [434, 301] width 786 height 10
drag, startPoint x: 192, startPoint y: 302, endPoint x: 157, endPoint y: 319, distance: 39.1
click at [157, 319] on p at bounding box center [434, 321] width 786 height 10
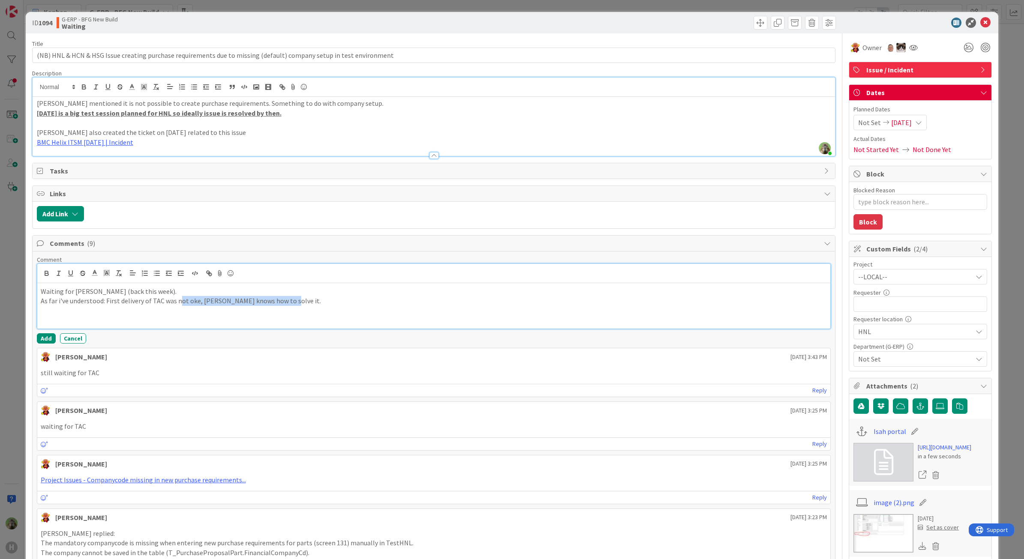
drag, startPoint x: 307, startPoint y: 303, endPoint x: 178, endPoint y: 300, distance: 129.4
click at [178, 300] on p "As far i've understood: First delivery of TAC was not oke, Koen knows how to so…" at bounding box center [434, 301] width 786 height 10
click at [54, 305] on p "As far i've understood: First delivery of TAC was not approved, Koen knows how …" at bounding box center [434, 301] width 786 height 10
click at [306, 288] on p "Waiting for Koen (back this week)." at bounding box center [434, 292] width 786 height 10
click at [367, 305] on p "As far as what i've understood: First delivery of TAC was not approved, Koen kn…" at bounding box center [434, 301] width 786 height 10
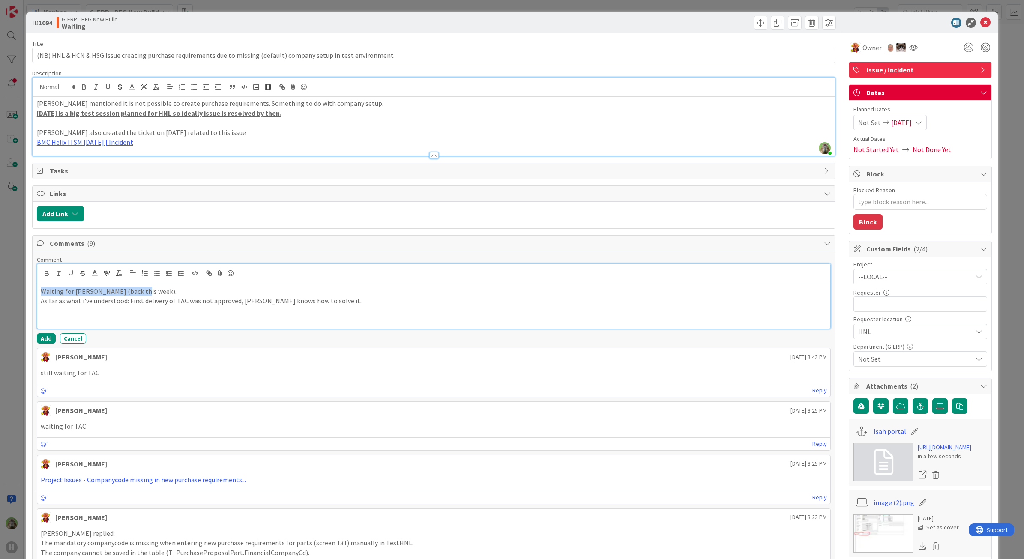
drag, startPoint x: 151, startPoint y: 290, endPoint x: -12, endPoint y: 290, distance: 162.8
click at [0, 290] on html "H Kanban G-ERP - BFG New Build 1x 2x 3x 4 INFO This column can be used for info…" at bounding box center [512, 279] width 1024 height 559
click at [538, 295] on p "As far as what I've understood: First delivery of TAC was not approved, Koen kn…" at bounding box center [434, 292] width 786 height 10
click at [319, 292] on p "As far as what I've understood: First delivery of TAC was not approved, Koen kn…" at bounding box center [434, 292] width 786 height 10
drag, startPoint x: 465, startPoint y: 294, endPoint x: 321, endPoint y: 295, distance: 143.5
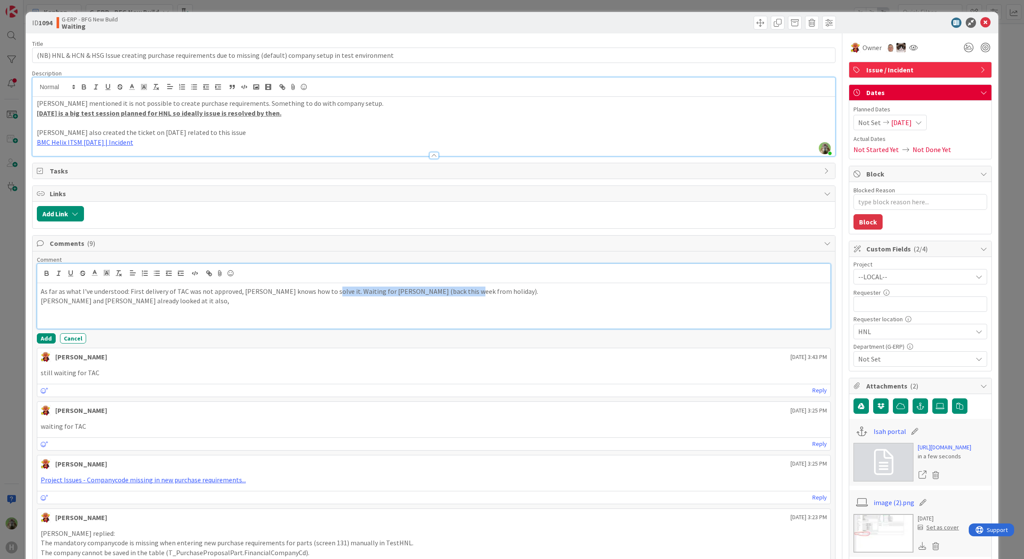
click at [321, 295] on p "As far as what I've understood: First delivery of TAC was not approved, Koen kn…" at bounding box center [434, 292] width 786 height 10
click at [227, 302] on p "Karel and Tim Boor already looked at it also," at bounding box center [434, 301] width 786 height 10
click at [171, 302] on p "Karel and Tim Boor already looked at it also, Waiting for Koen (back this week …" at bounding box center [434, 301] width 786 height 10
click at [45, 343] on button "Add" at bounding box center [46, 338] width 19 height 10
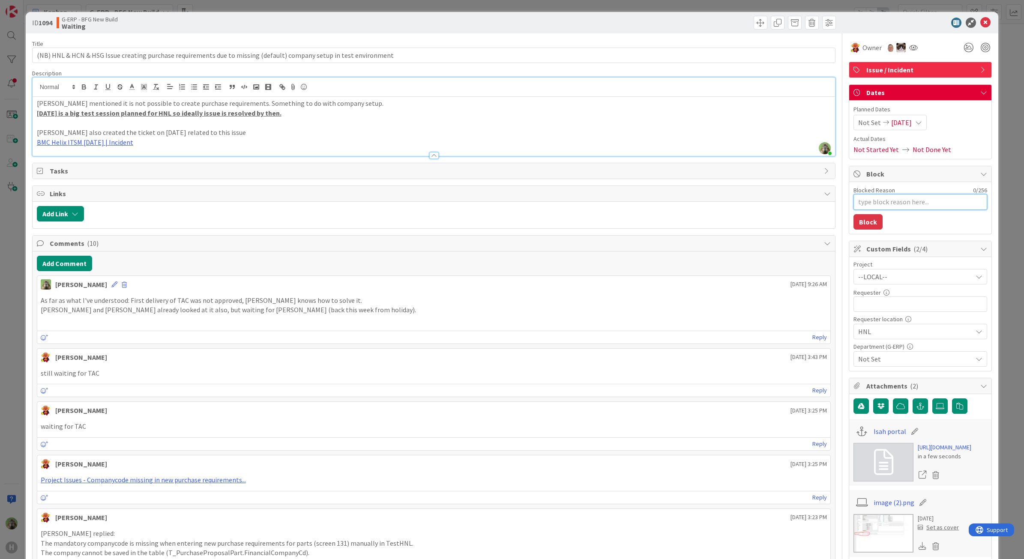
click at [871, 202] on textarea "Blocked Reason" at bounding box center [920, 202] width 134 height 16
type textarea "x"
type textarea "K"
type textarea "x"
type textarea "Koe"
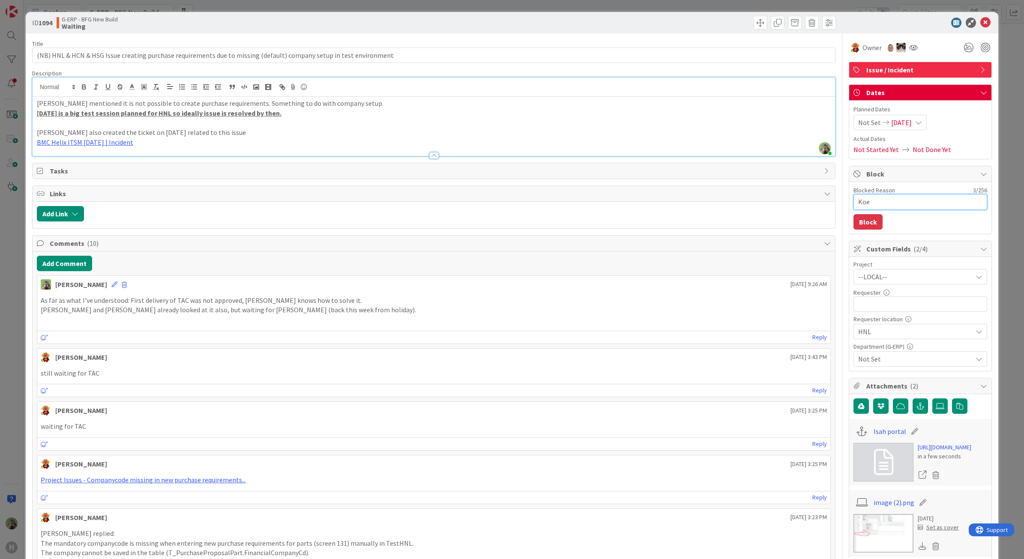
type textarea "x"
type textarea "Koen"
type textarea "x"
type textarea "Koen"
type textarea "x"
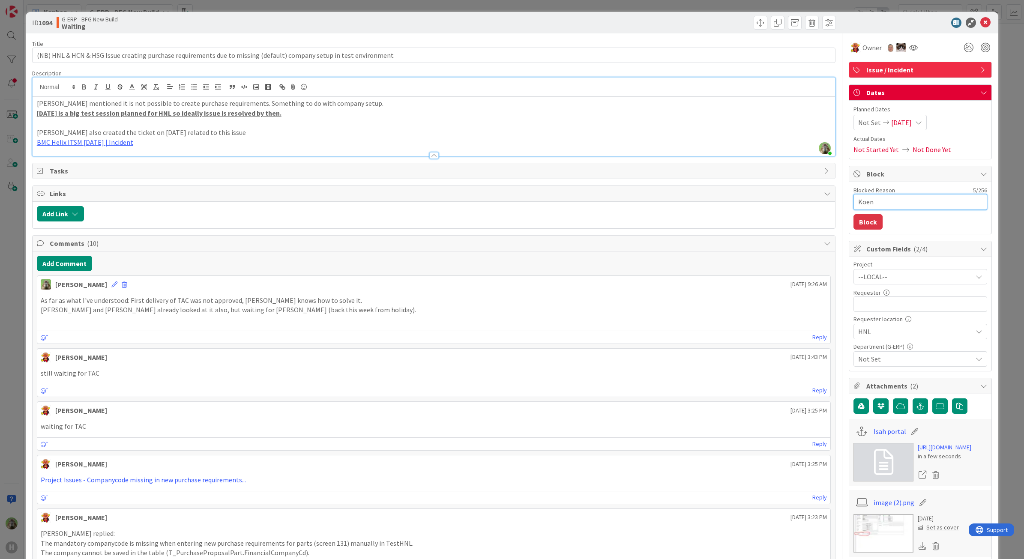
type textarea "Koen o"
type textarea "x"
type textarea "Koen on"
type textarea "x"
type textarea "Koen on"
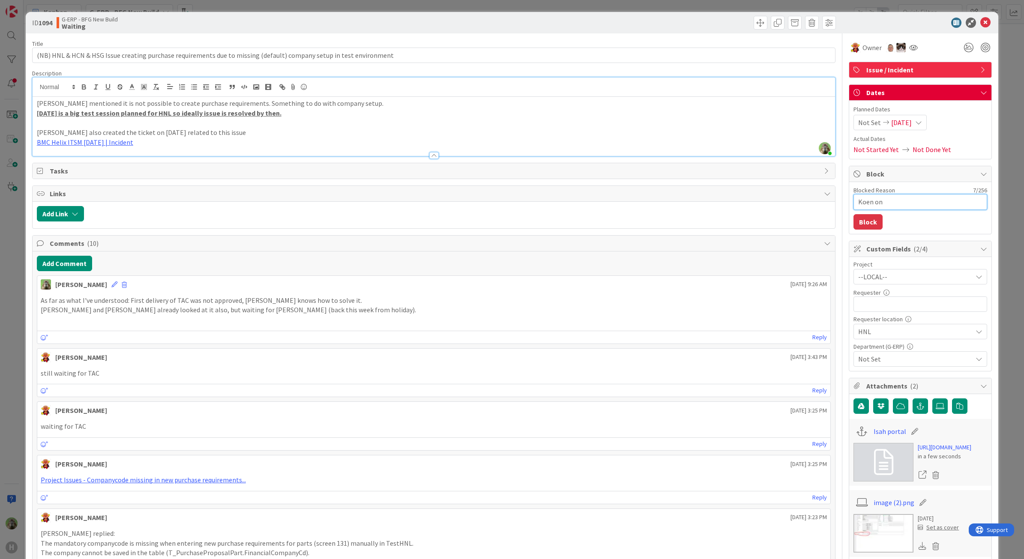
type textarea "x"
type textarea "Koen on v"
type textarea "x"
type textarea "Koen on va"
type textarea "x"
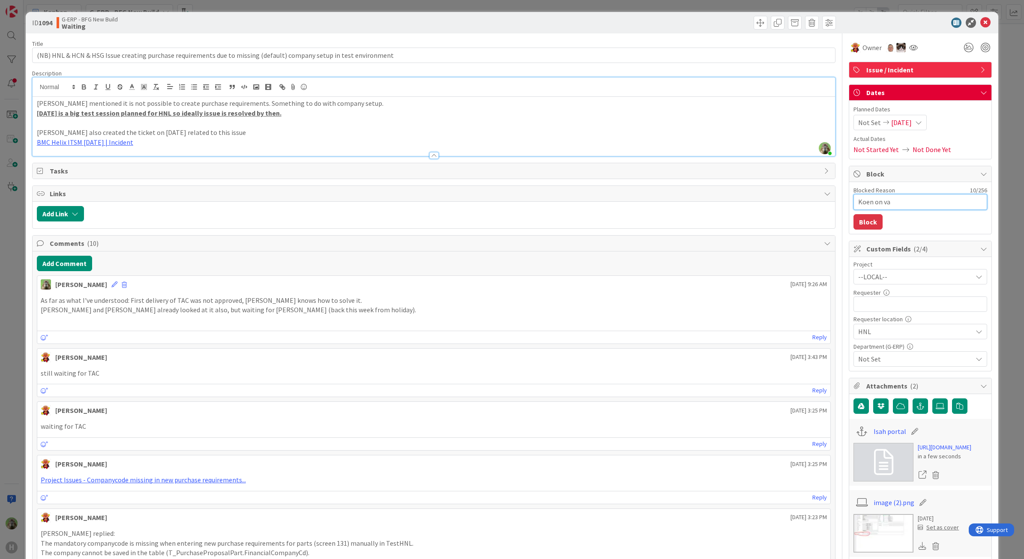
type textarea "Koen on vac"
type textarea "x"
type textarea "Koen on vaca"
type textarea "x"
type textarea "Koen on vacat"
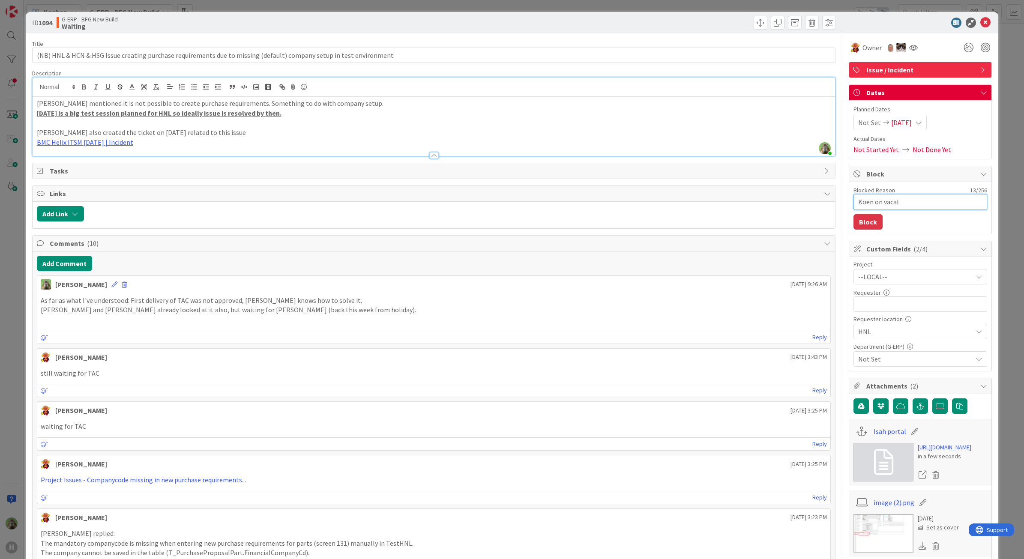
type textarea "x"
type textarea "Koen on vacata"
type textarea "x"
type textarea "Koen on vacatai"
type textarea "x"
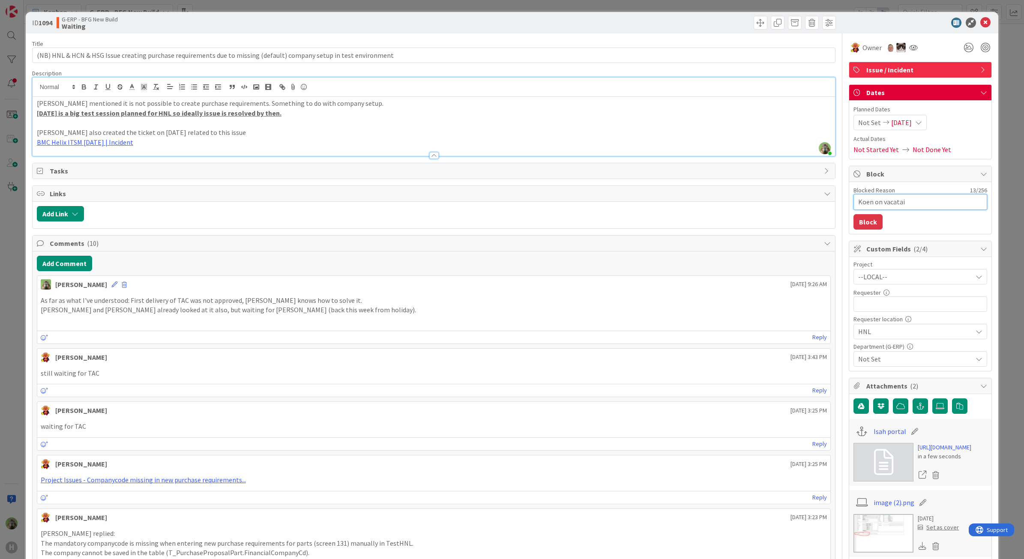
type textarea "Koen on vacataio"
type textarea "x"
type textarea "Koen on vacatai"
type textarea "x"
type textarea "Koen on vacata"
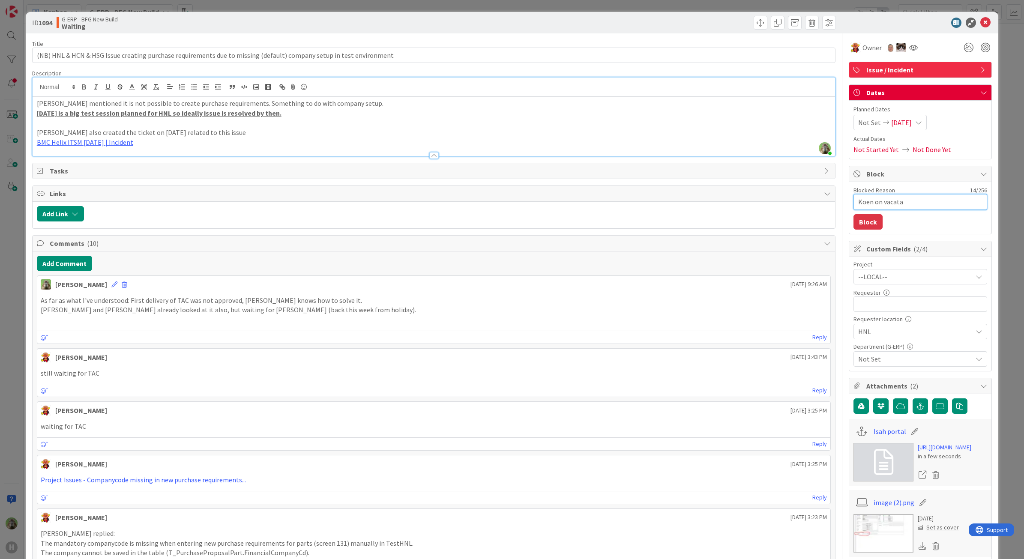
type textarea "x"
type textarea "Koen on vacat"
type textarea "x"
type textarea "Koen on vacati"
type textarea "x"
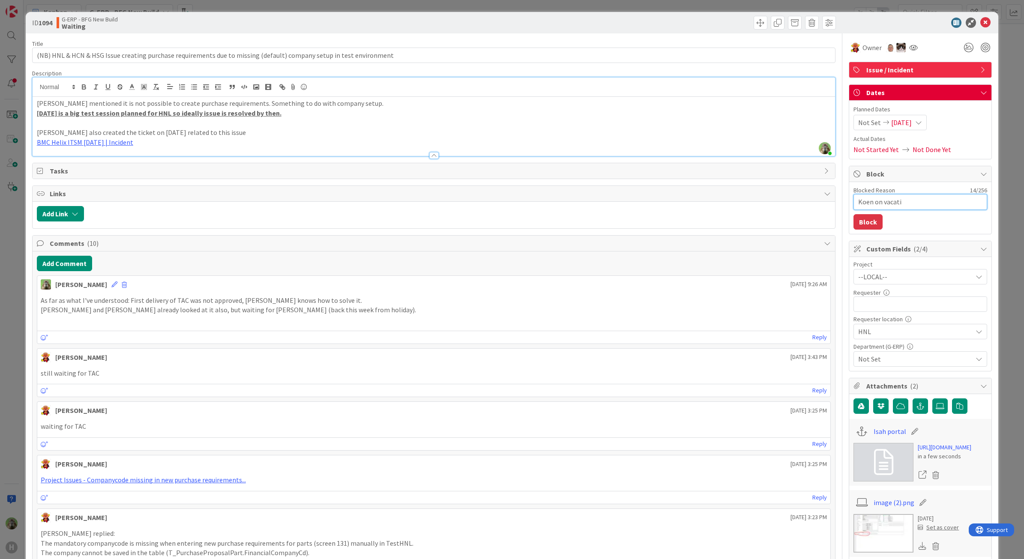
type textarea "Koen on vacatio"
type textarea "x"
type textarea "Koen on vacation"
click at [866, 230] on button "Block" at bounding box center [867, 221] width 29 height 15
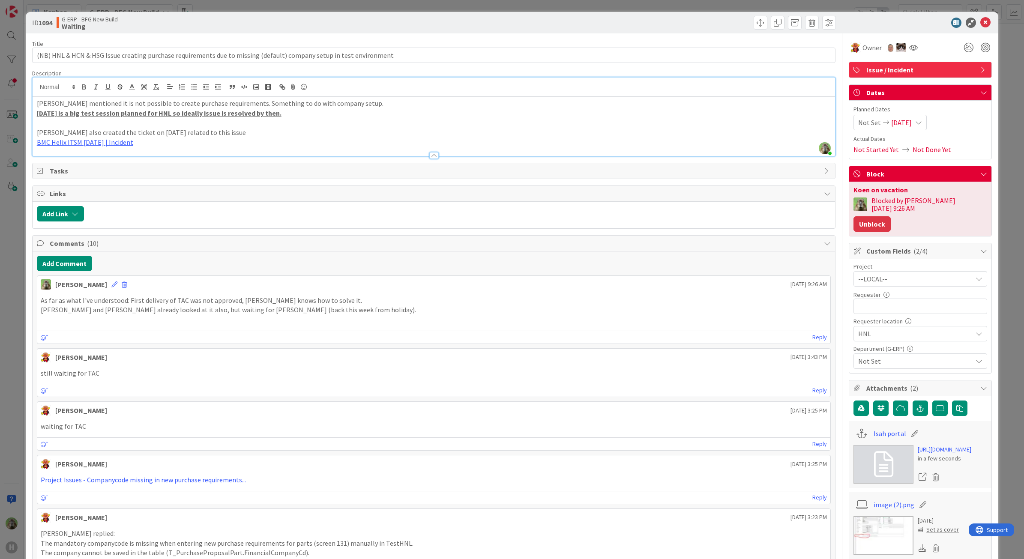
click at [890, 216] on button "Unblock" at bounding box center [871, 223] width 37 height 15
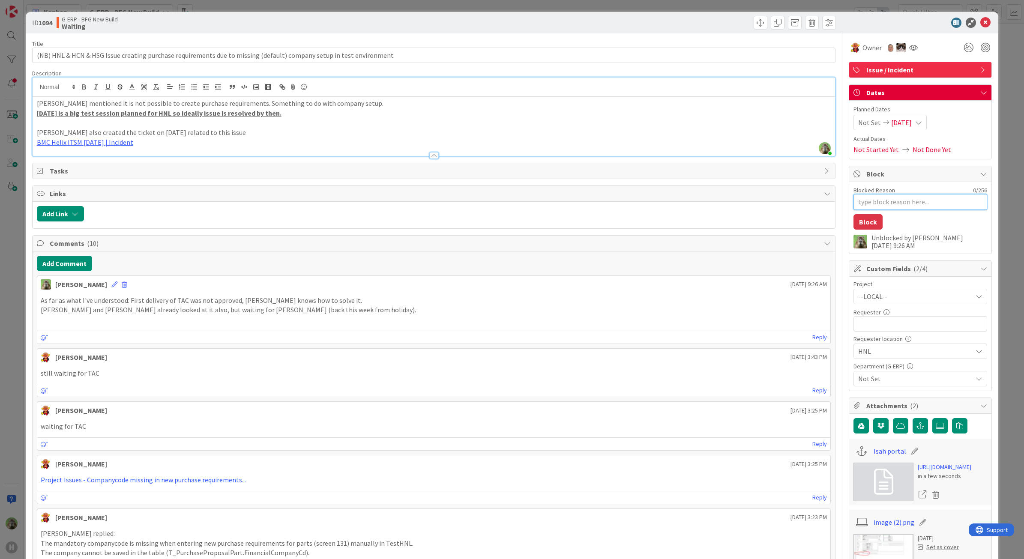
click at [899, 206] on textarea "Blocked Reason" at bounding box center [920, 202] width 134 height 16
type textarea "x"
type textarea "Ia"
type textarea "x"
type textarea "Ias"
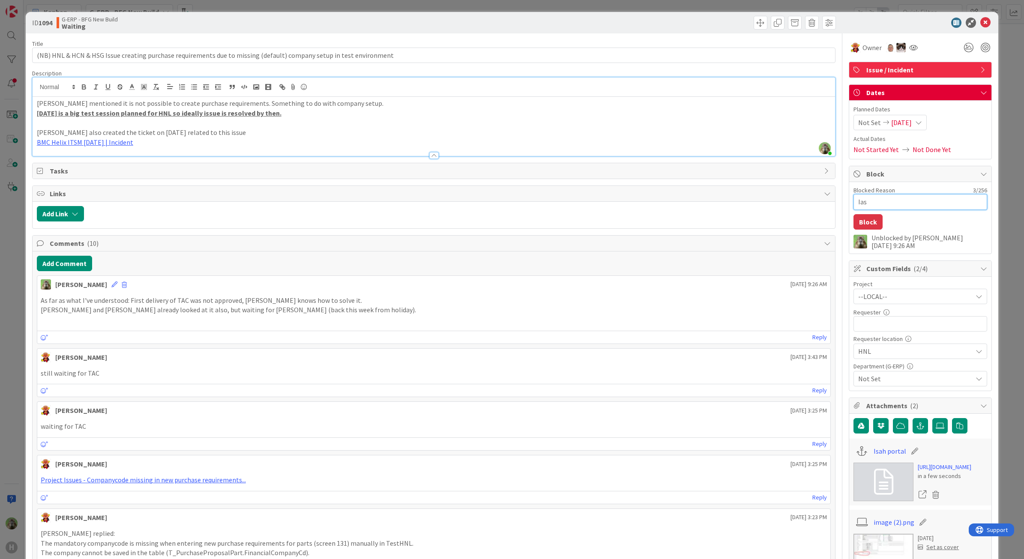
type textarea "x"
type textarea "I"
type textarea "x"
type textarea "Is"
type textarea "x"
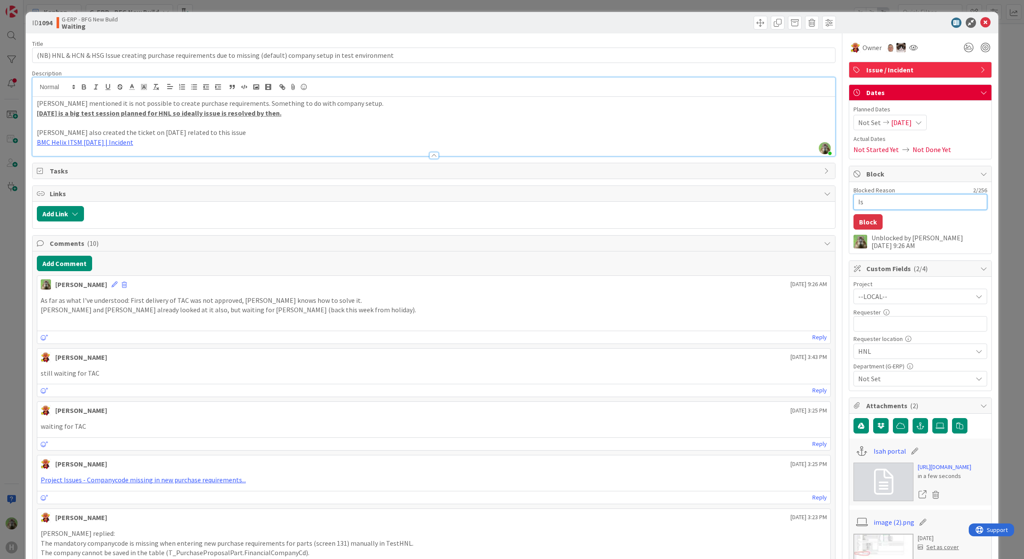
type textarea "Isa"
type textarea "x"
type textarea "Isa"
type textarea "x"
type textarea "Isa c"
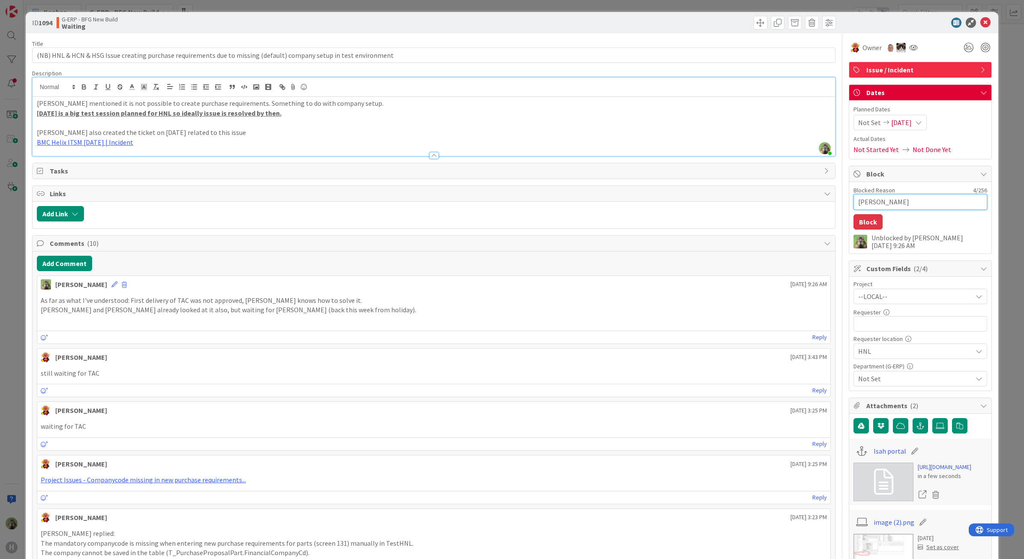
type textarea "x"
type textarea "Isa co"
type textarea "x"
type textarea "Isa con"
type textarea "x"
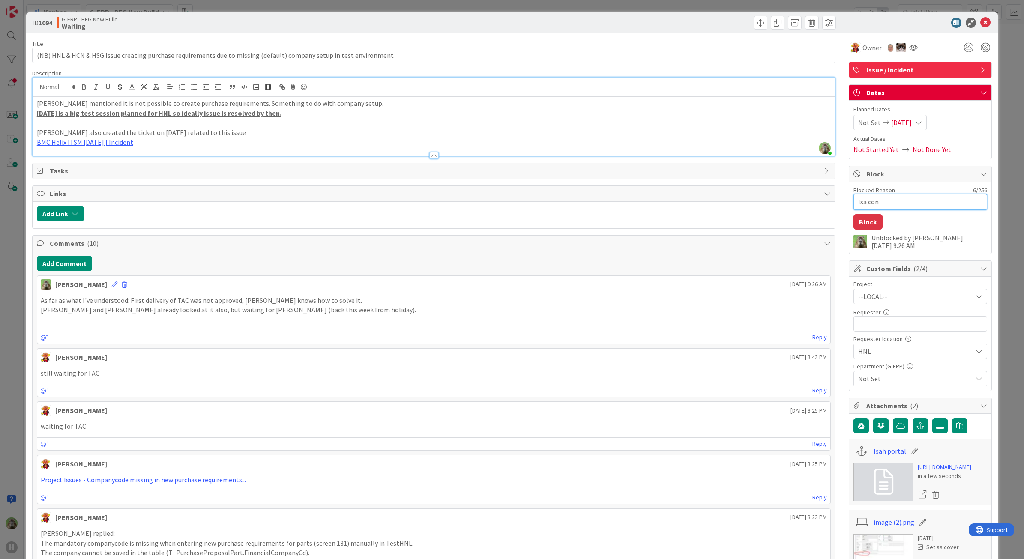
type textarea "Isa cons"
type textarea "x"
type textarea "Isa con"
type textarea "x"
type textarea "Isa co"
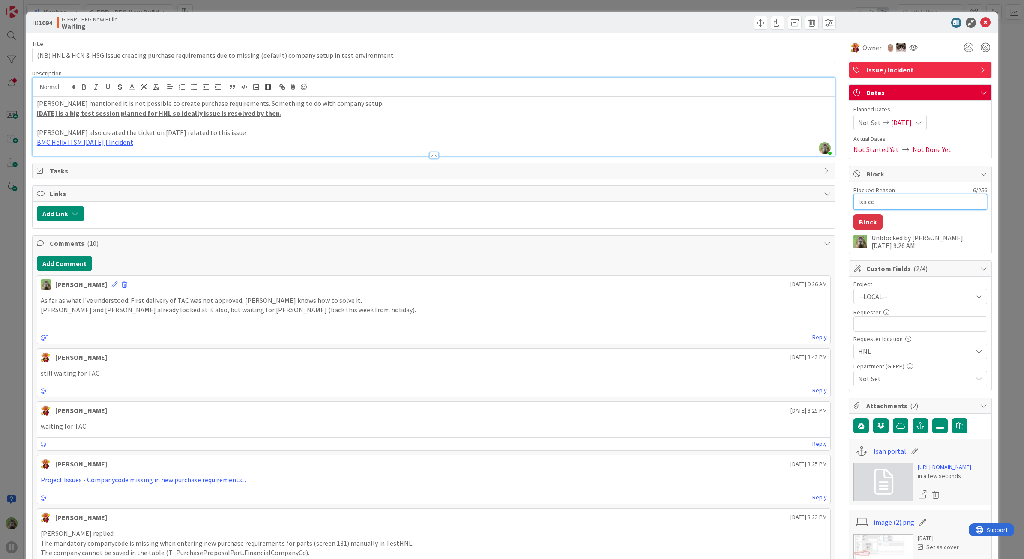
type textarea "x"
type textarea "Isa c"
type textarea "x"
type textarea "Isa"
type textarea "x"
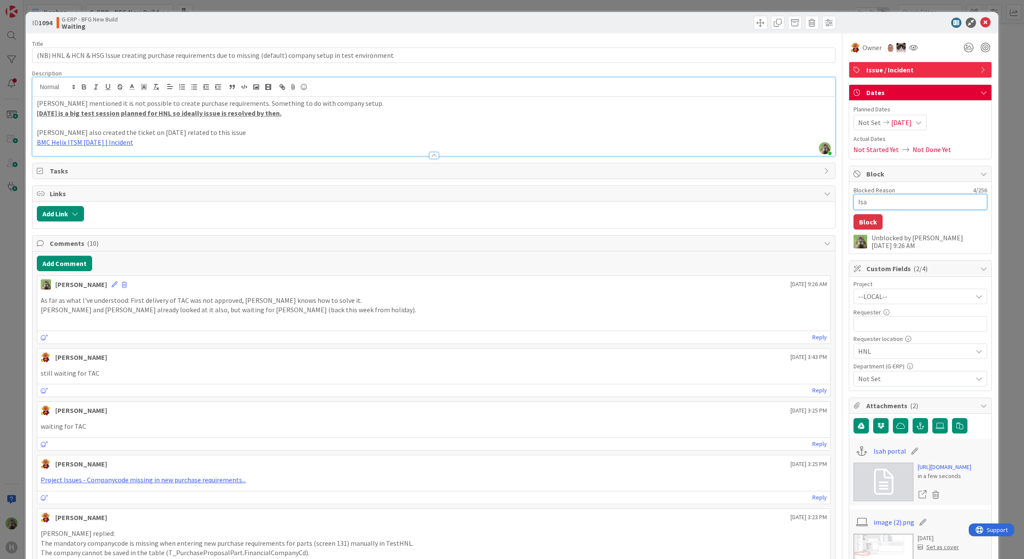
type textarea "Isa"
type textarea "x"
type textarea "Isah"
type textarea "x"
type textarea "Isah"
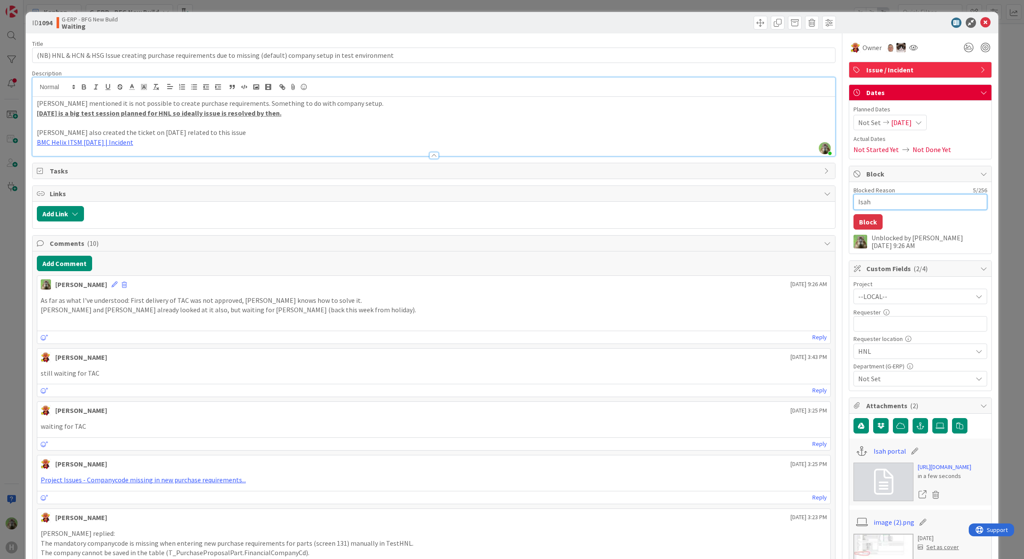
type textarea "x"
type textarea "Isah c"
type textarea "x"
type textarea "Isah co"
type textarea "x"
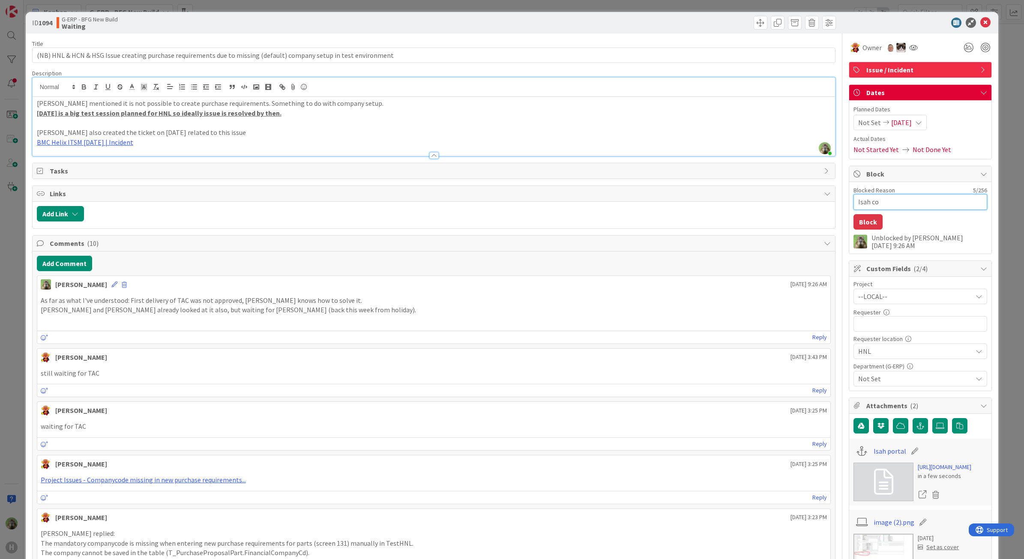
type textarea "Isah con"
type textarea "x"
type textarea "Isah cons"
type textarea "x"
type textarea "Isah consu"
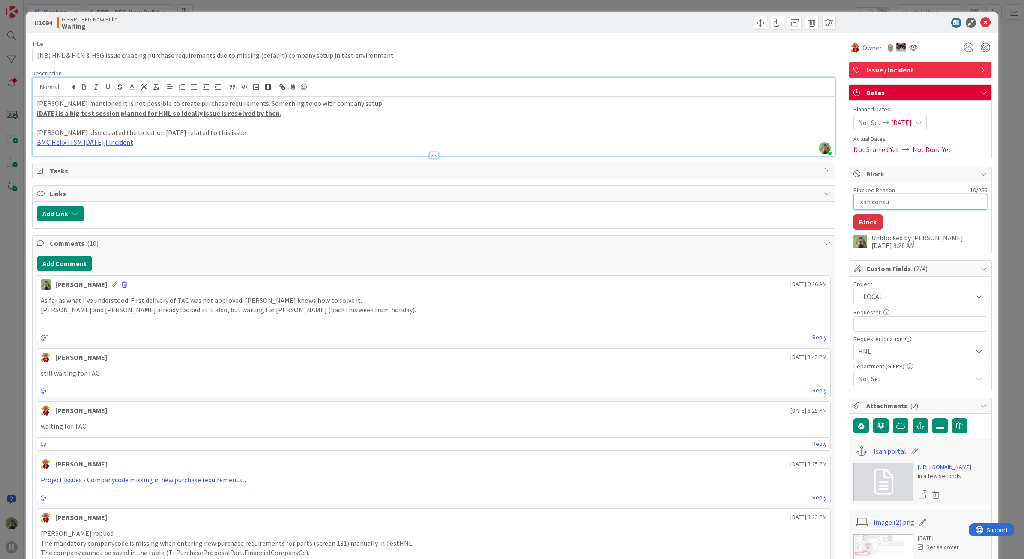
type textarea "x"
type textarea "Isah consul"
type textarea "x"
type textarea "Isah consult"
type textarea "x"
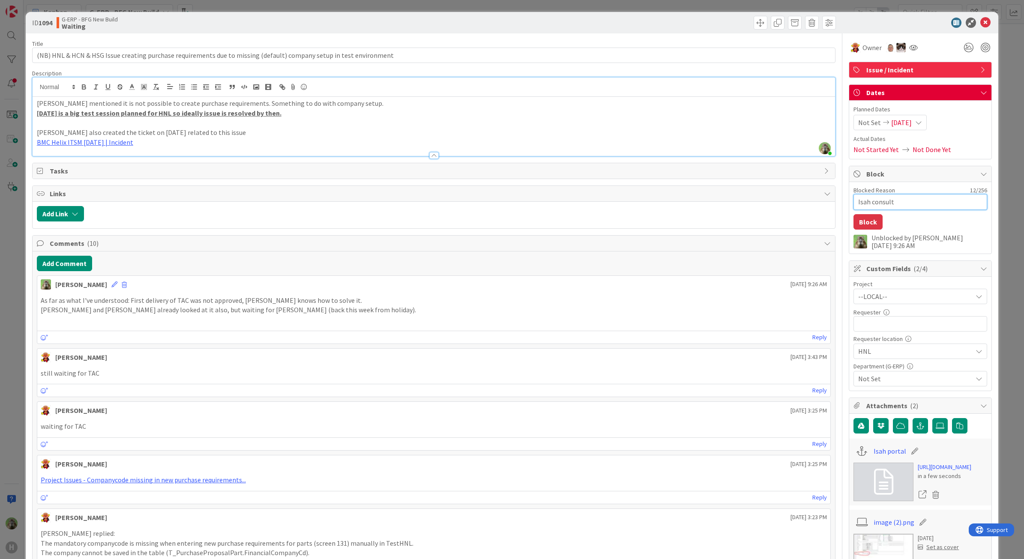
type textarea "Isah consultn"
type textarea "x"
type textarea "Isah consult"
type textarea "x"
type textarea "Isah consulta"
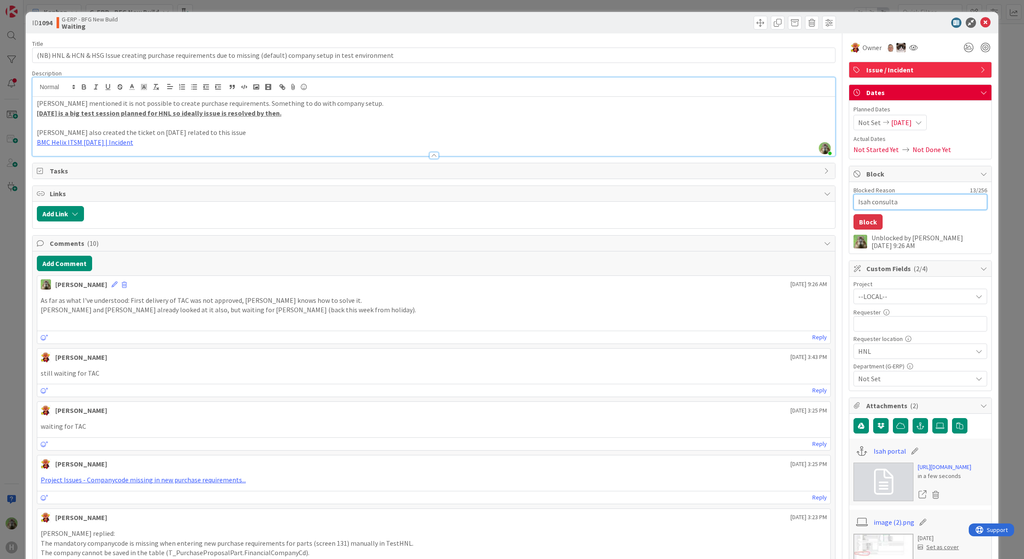
type textarea "x"
type textarea "Isah consultant"
type textarea "x"
type textarea "Isah consultant"
type textarea "x"
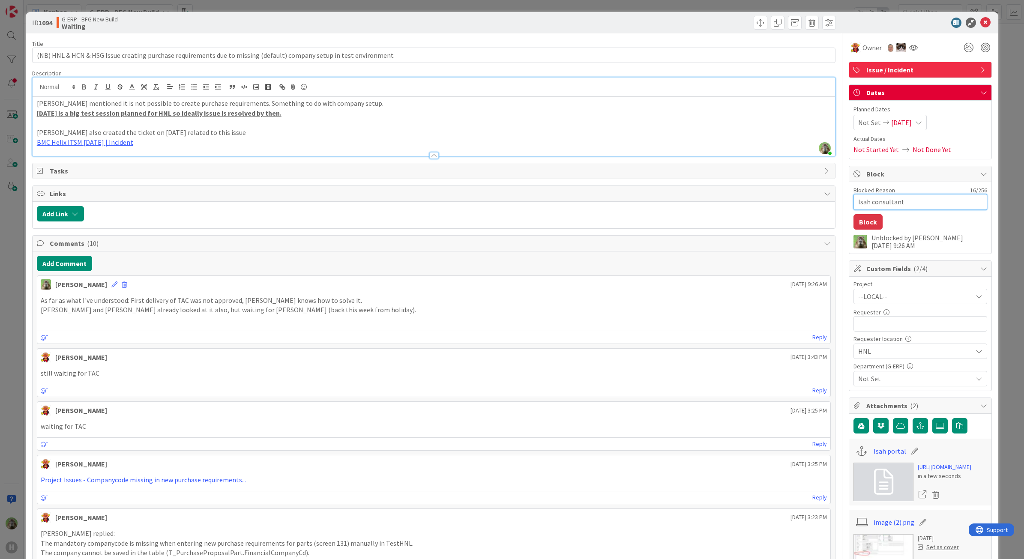
type textarea "Isah consultant T"
type textarea "x"
type textarea "Isah consultant Ti"
type textarea "x"
type textarea "Isah consultant T"
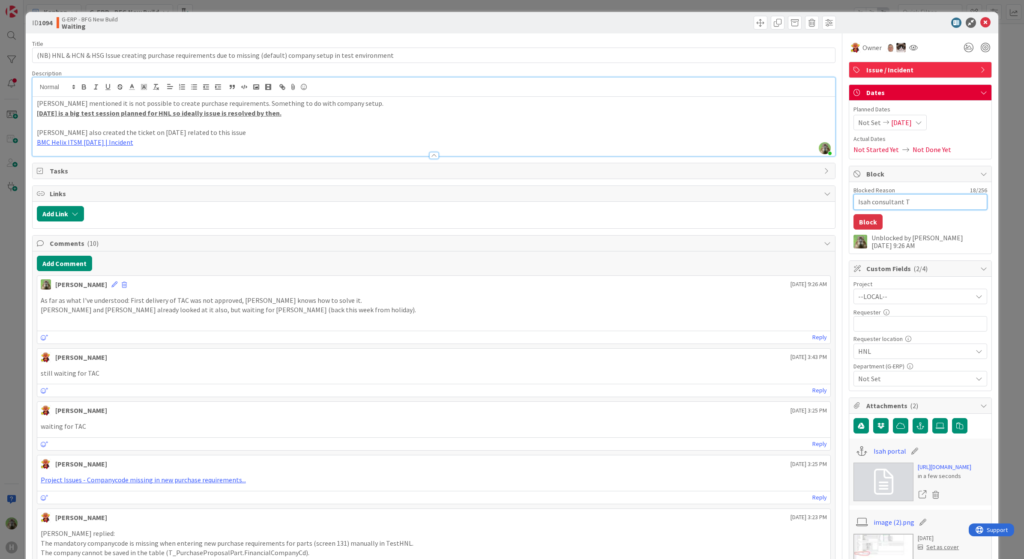
type textarea "x"
type textarea "Isah consultant K"
type textarea "x"
type textarea "Isah consultant Ko"
type textarea "x"
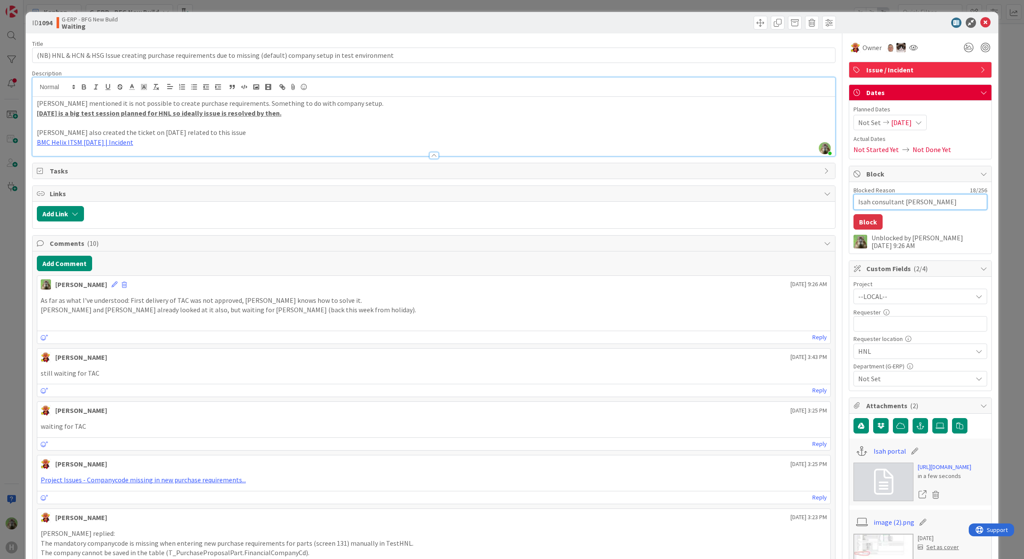
type textarea "Isah consultant Koe"
type textarea "x"
type textarea "Isah consultant Koen"
type textarea "x"
type textarea "Isah consultant Koen"
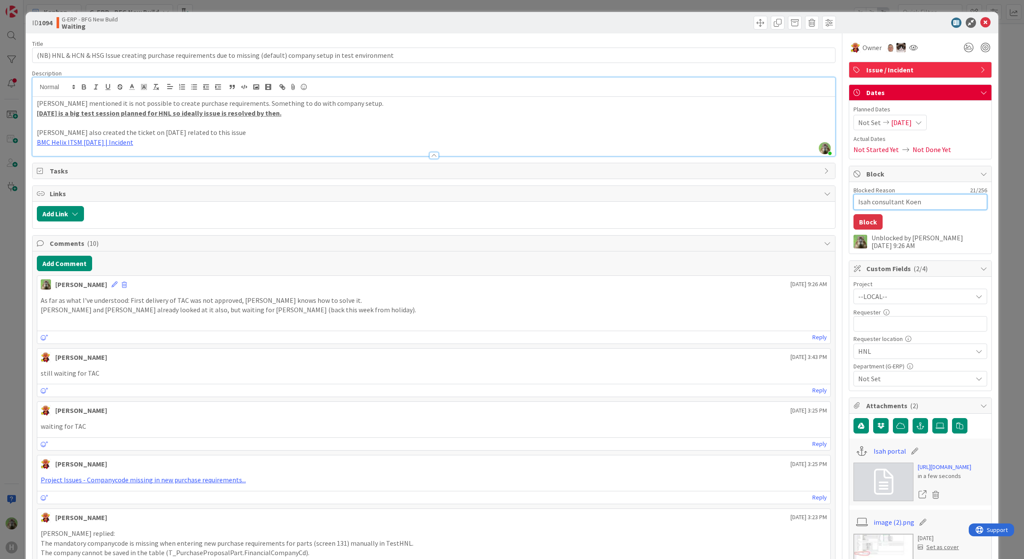
type textarea "x"
type textarea "Isah consultant Koen ne"
type textarea "x"
type textarea "Isah consultant Koen nee"
type textarea "x"
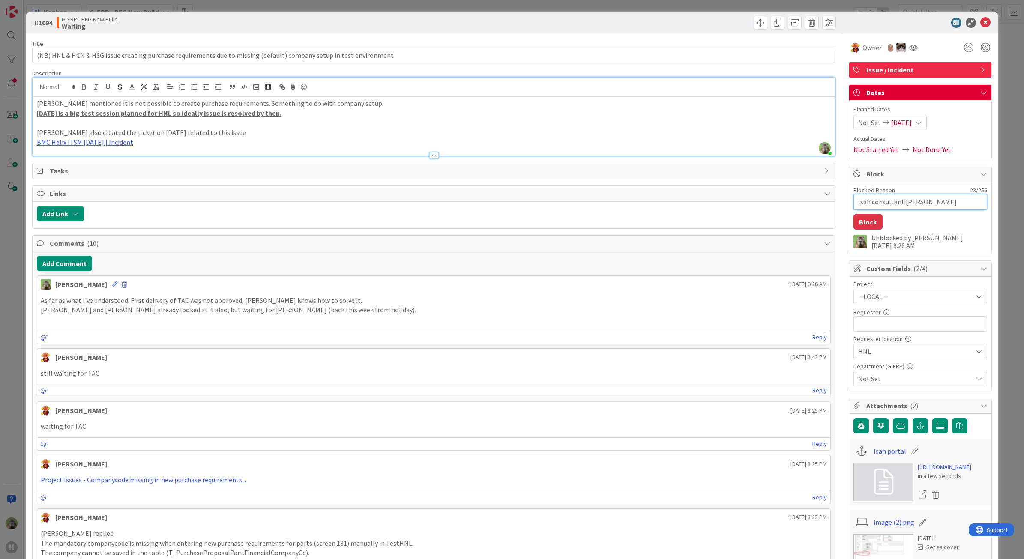
type textarea "Isah consultant Koen need"
type textarea "x"
type textarea "Isah consultant Koen neede"
type textarea "x"
type textarea "Isah consultant Koen needed"
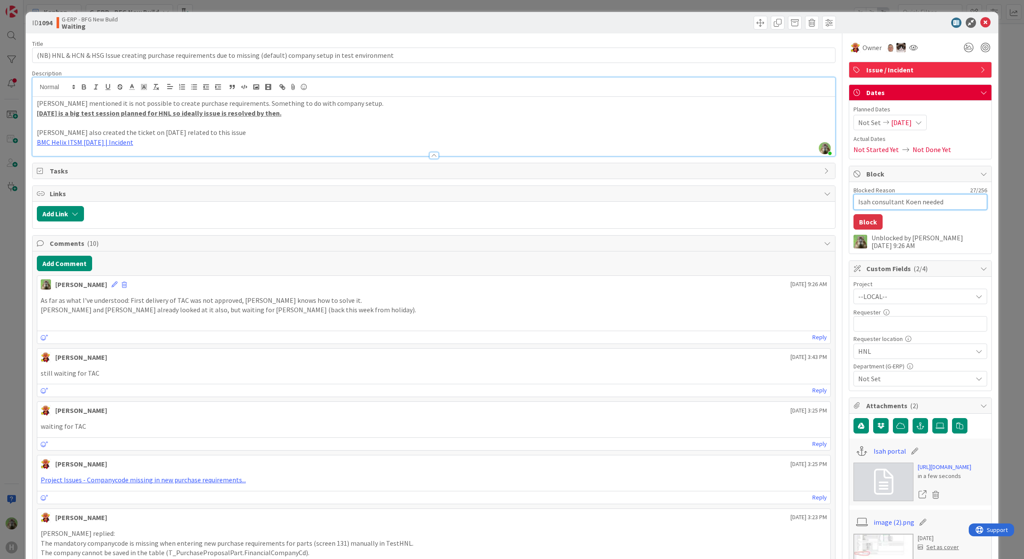
type textarea "x"
type textarea "Isah consultant Koen needed,"
type textarea "x"
type textarea "Isah consultant Koen needed,-"
type textarea "x"
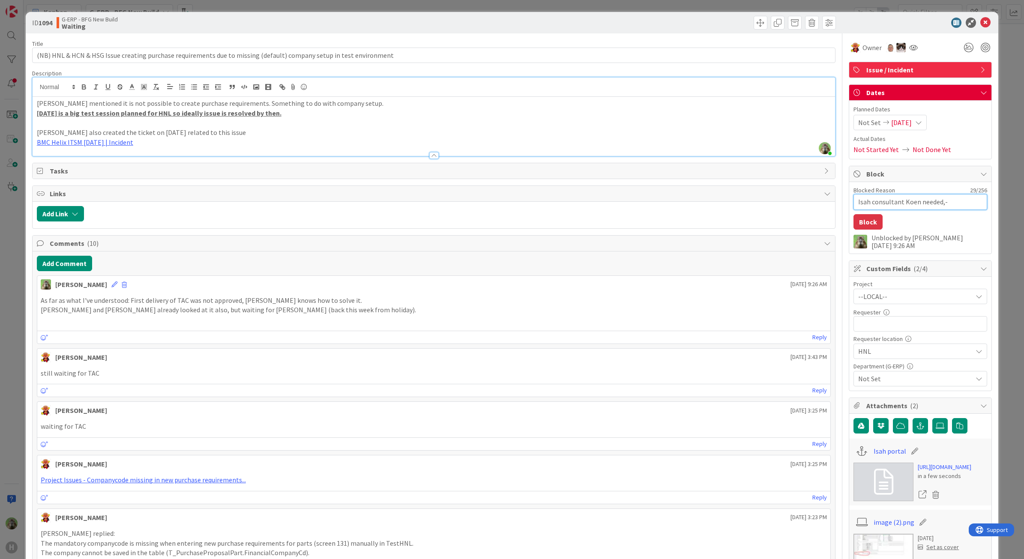
type textarea "Isah consultant Koen needed,"
type textarea "x"
type textarea "Isah consultant Koen needed"
type textarea "x"
type textarea "Isah consultant Koen needed -"
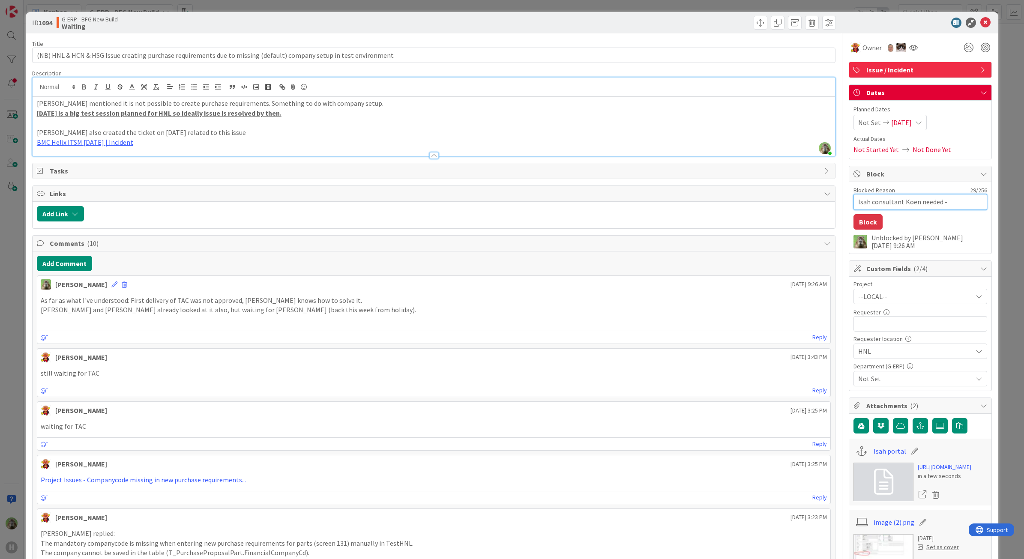
type textarea "x"
type textarea "Isah consultant Koen needed -"
type textarea "x"
type textarea "Isah consultant Koen needed - o"
type textarea "x"
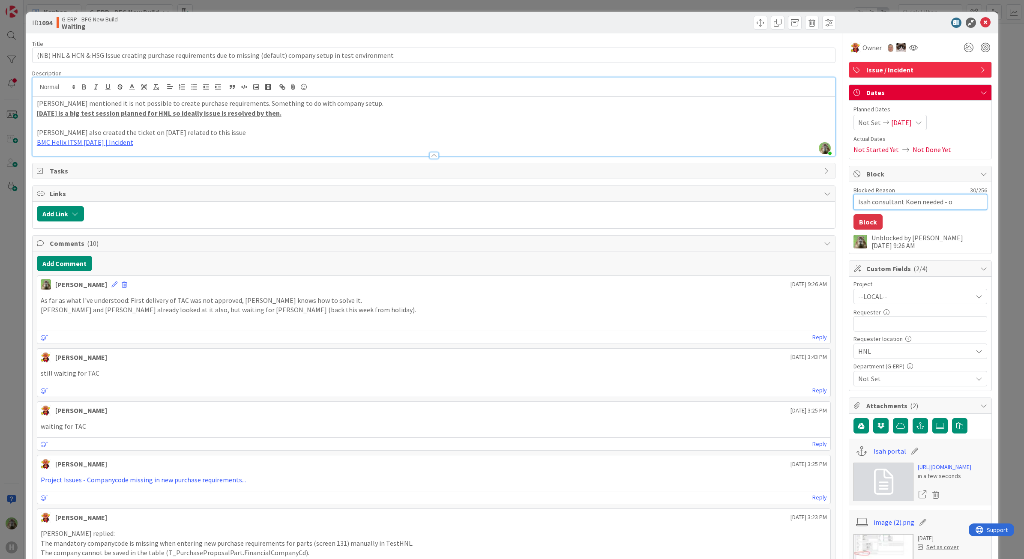
type textarea "Isah consultant Koen needed - on"
type textarea "x"
type textarea "Isah consultant Koen needed - o"
type textarea "x"
type textarea "Isah consultant Koen needed -"
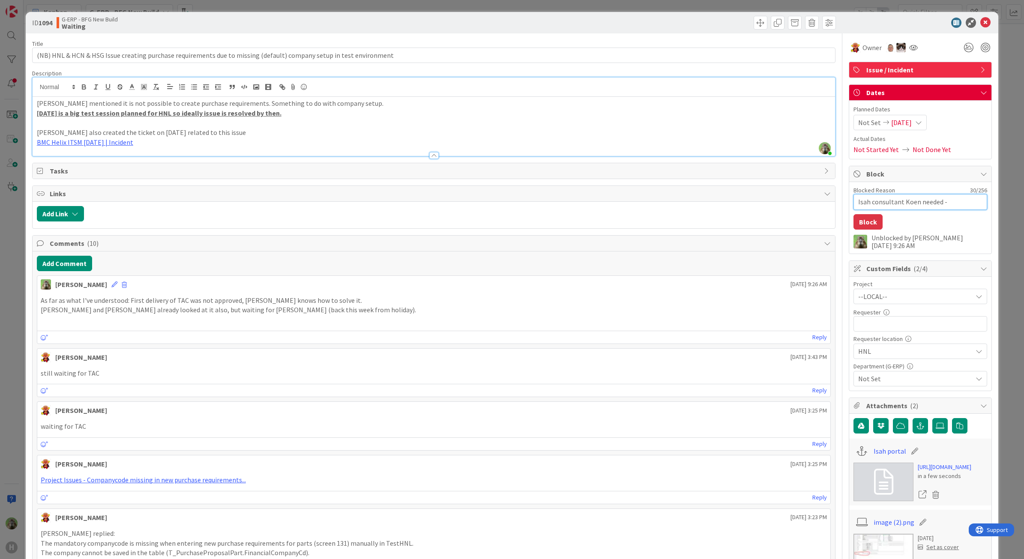
type textarea "x"
type textarea "Isah consultant Koen needed - i"
type textarea "x"
type textarea "Isah consultant Koen needed - is"
type textarea "x"
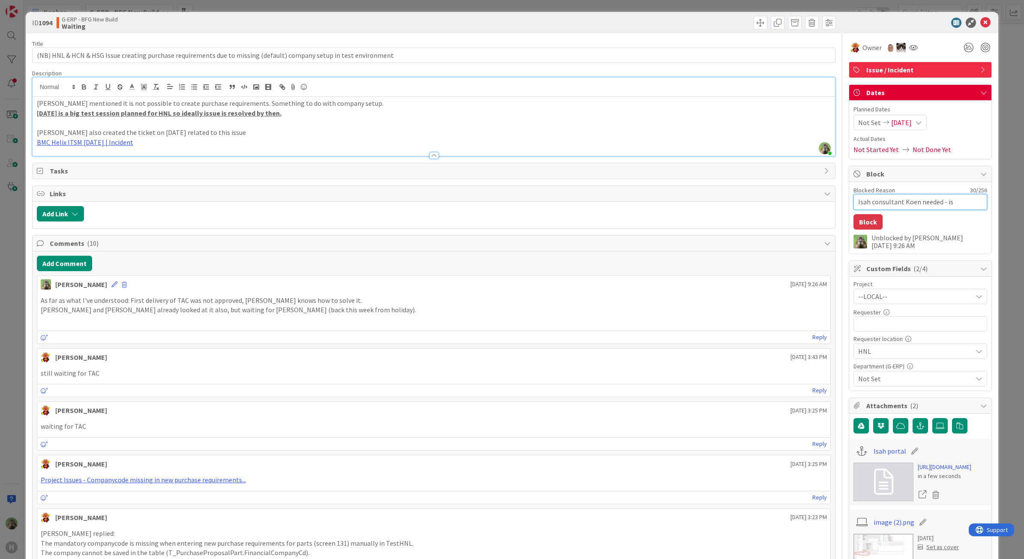
type textarea "Isah consultant Koen needed - is"
type textarea "x"
type textarea "Isah consultant Koen needed - is o"
type textarea "x"
type textarea "Isah consultant Koen needed - is on"
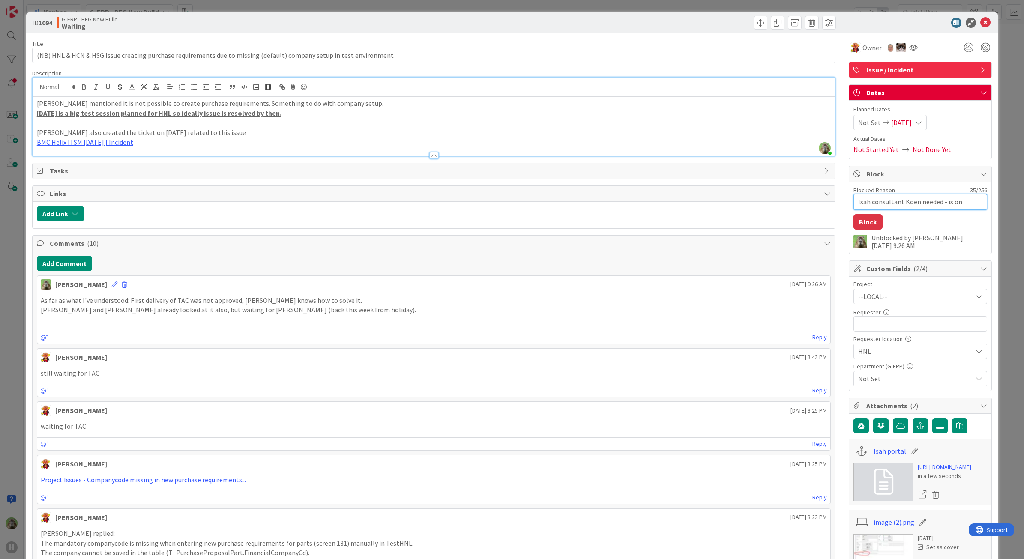
type textarea "x"
type textarea "Isah consultant Koen needed - is on"
type textarea "x"
type textarea "Isah consultant Koen needed - is on va"
type textarea "x"
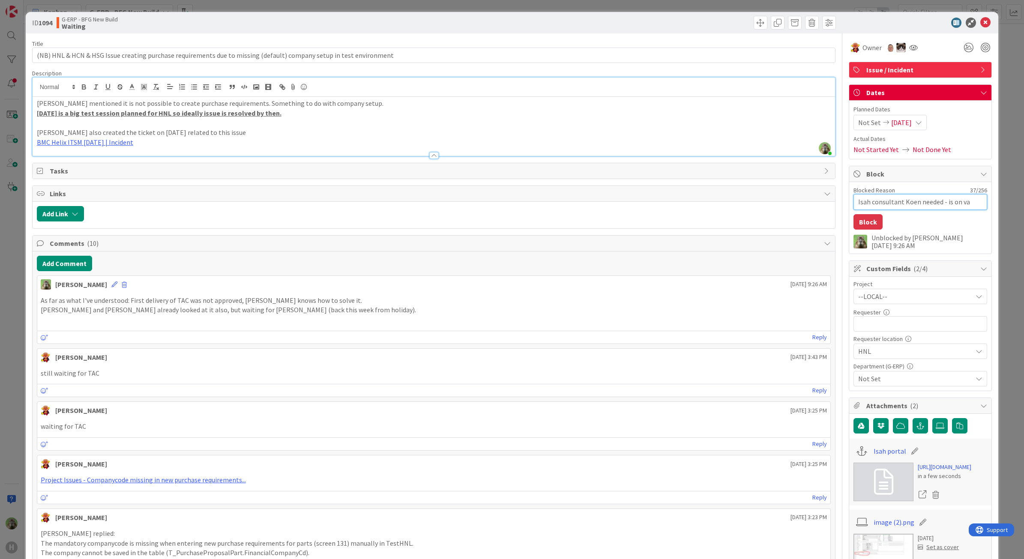
type textarea "Isah consultant Koen needed - is on vac"
type textarea "x"
type textarea "Isah consultant Koen needed - is on vaca"
type textarea "x"
type textarea "Isah consultant Koen needed - is on vacat"
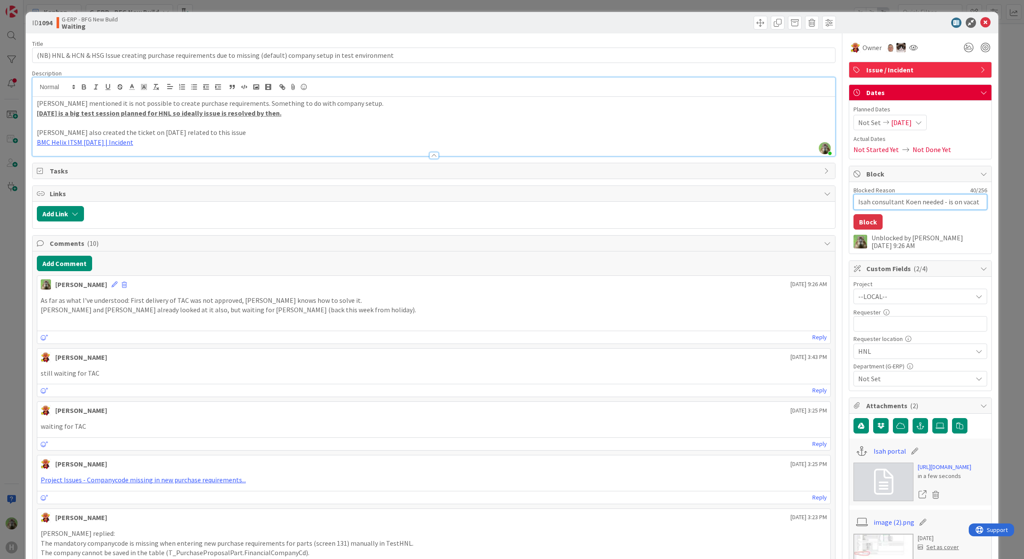
type textarea "x"
type textarea "Isah consultant Koen needed - is on vacati"
type textarea "x"
type textarea "Isah consultant Koen needed - is on vacatio"
type textarea "x"
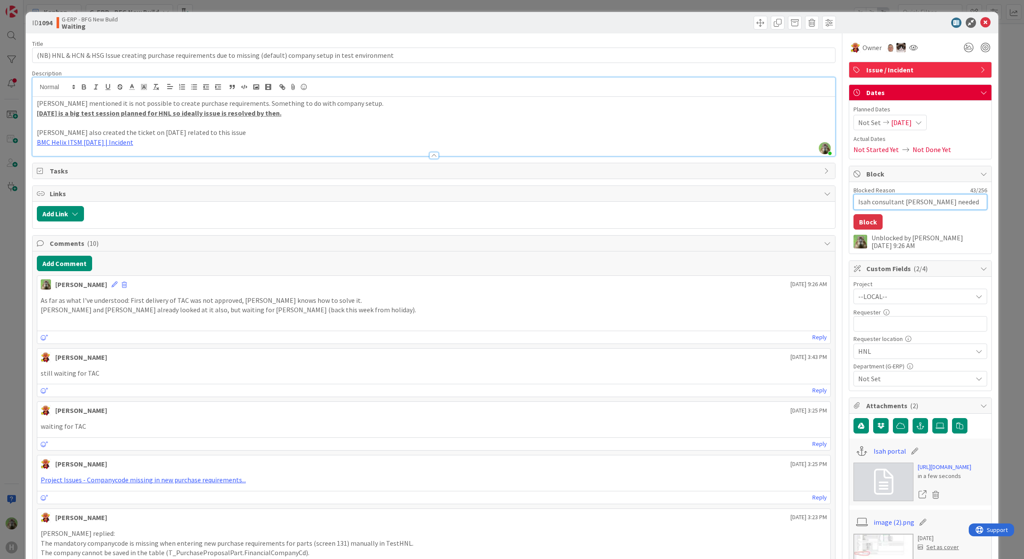
type textarea "Isah consultant Koen needed - is on vacation"
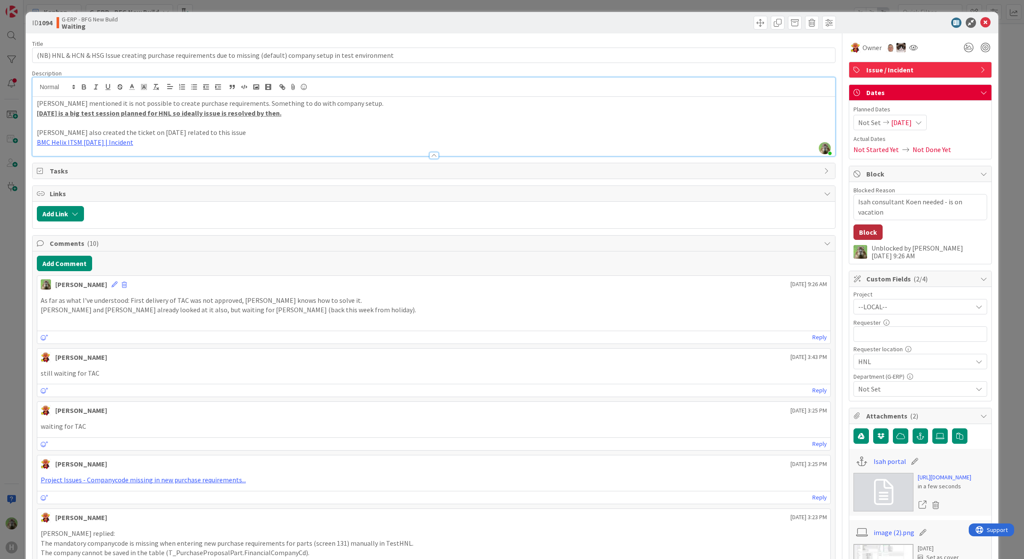
click at [866, 238] on button "Block" at bounding box center [867, 231] width 29 height 15
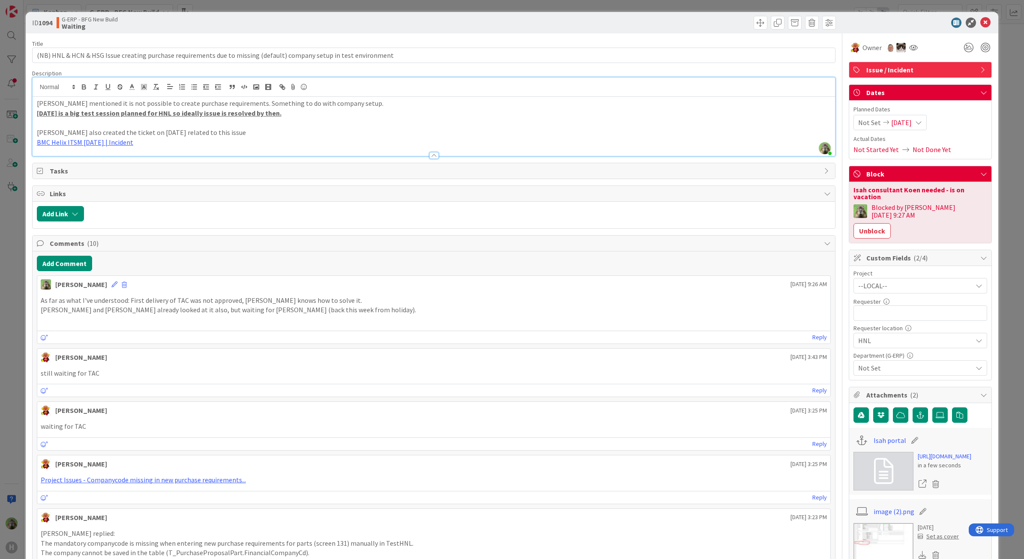
click at [23, 339] on div "ID 1094 G-ERP - BFG New Build Waiting Title 116 / 128 (NB) HNL & HCN & HSG Issu…" at bounding box center [512, 279] width 1024 height 559
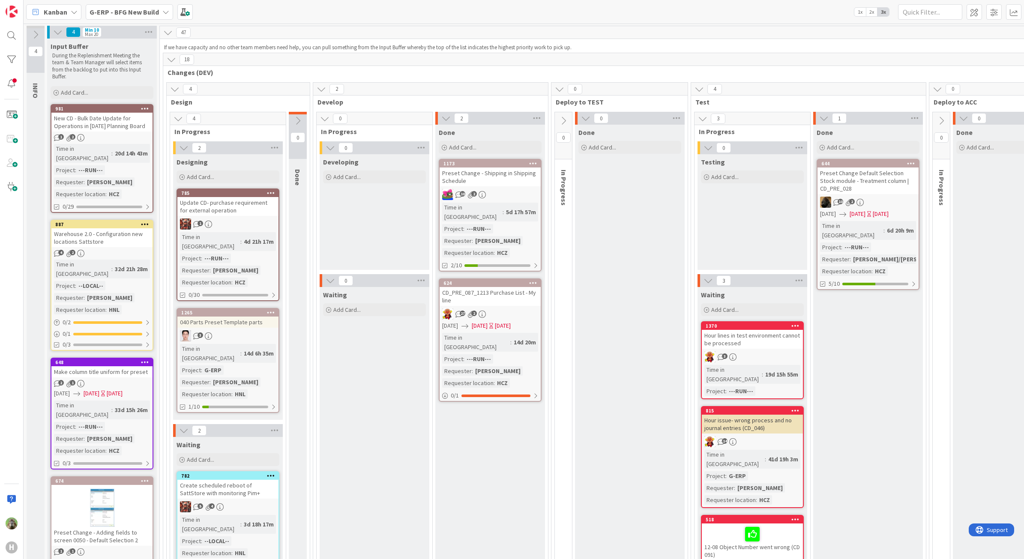
click at [123, 15] on b "G-ERP - BFG New Build" at bounding box center [124, 12] width 69 height 9
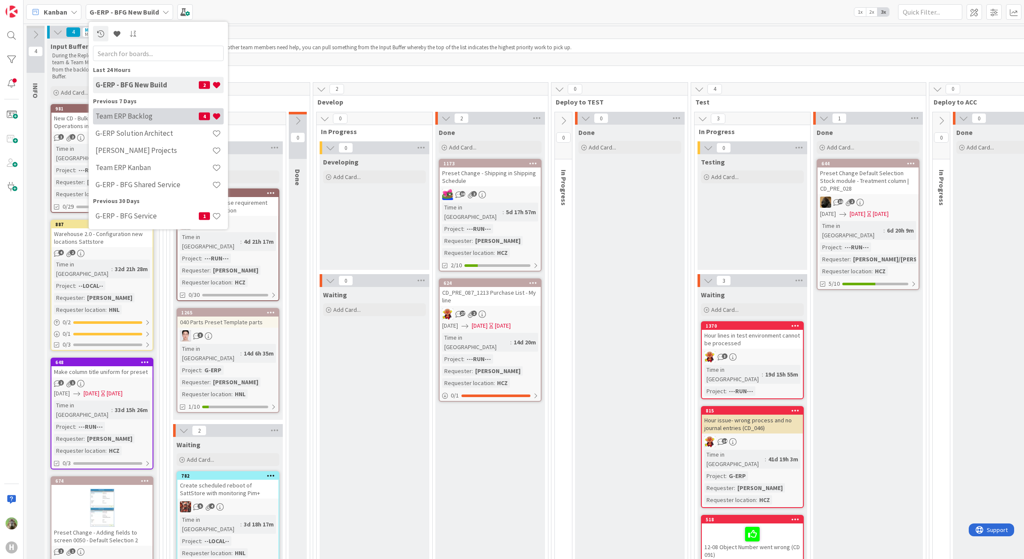
click at [128, 121] on div "Team ERP Backlog 4" at bounding box center [158, 116] width 131 height 16
